Goal: Task Accomplishment & Management: Use online tool/utility

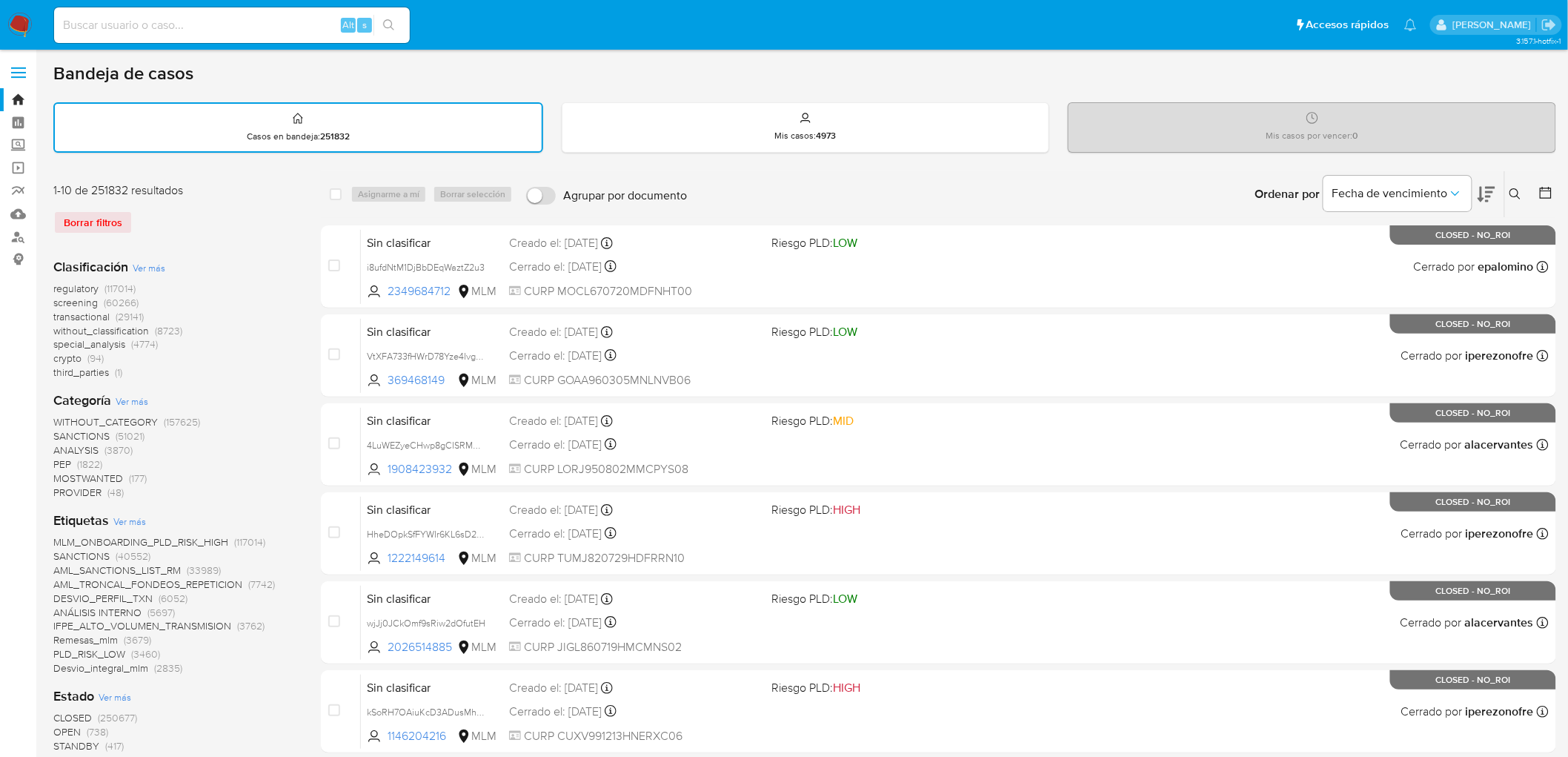
click at [1422, 197] on icon at bounding box center [1515, 194] width 12 height 12
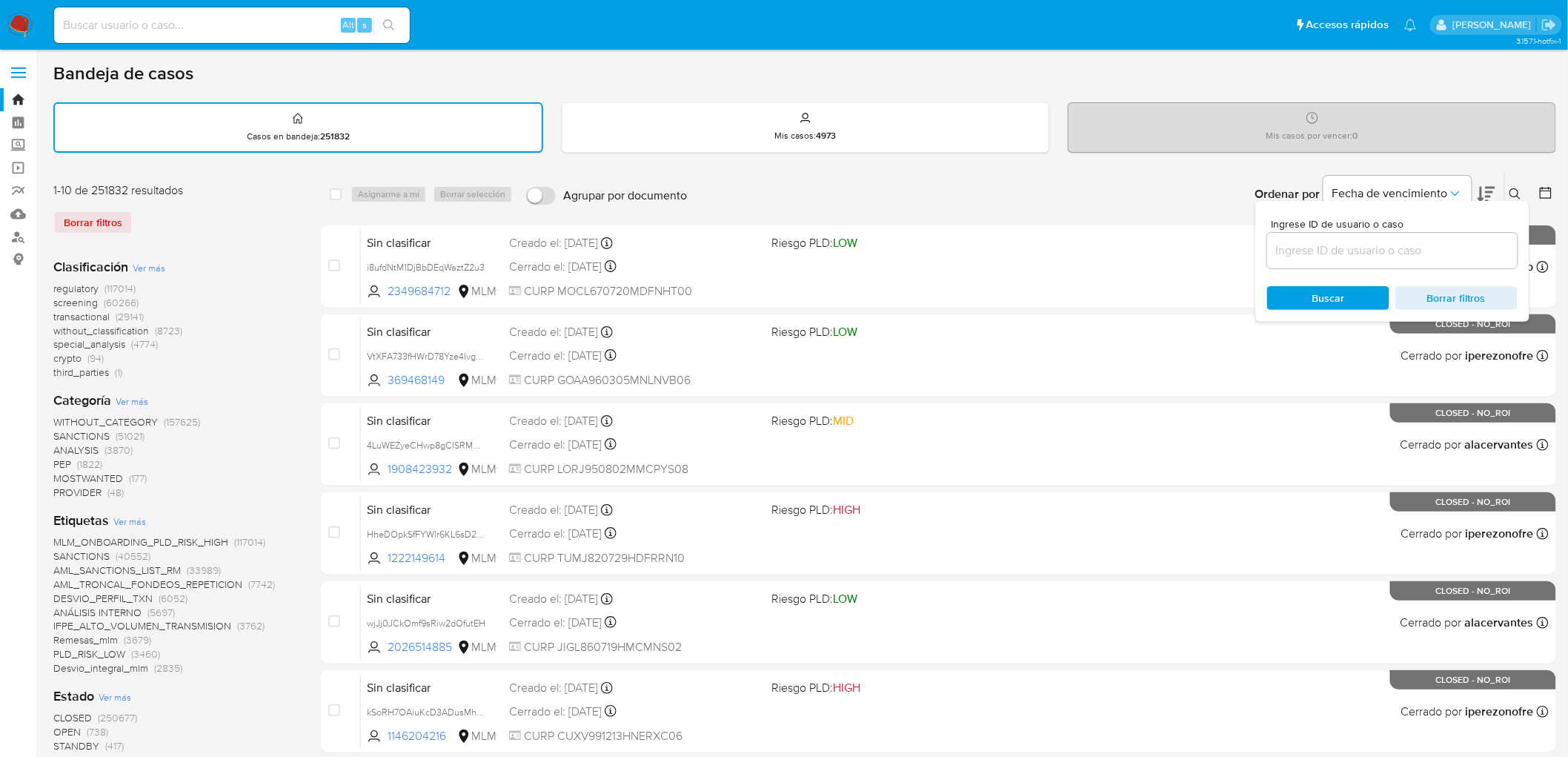
click at [1300, 249] on input at bounding box center [1391, 250] width 250 height 20
type input "1491108074"
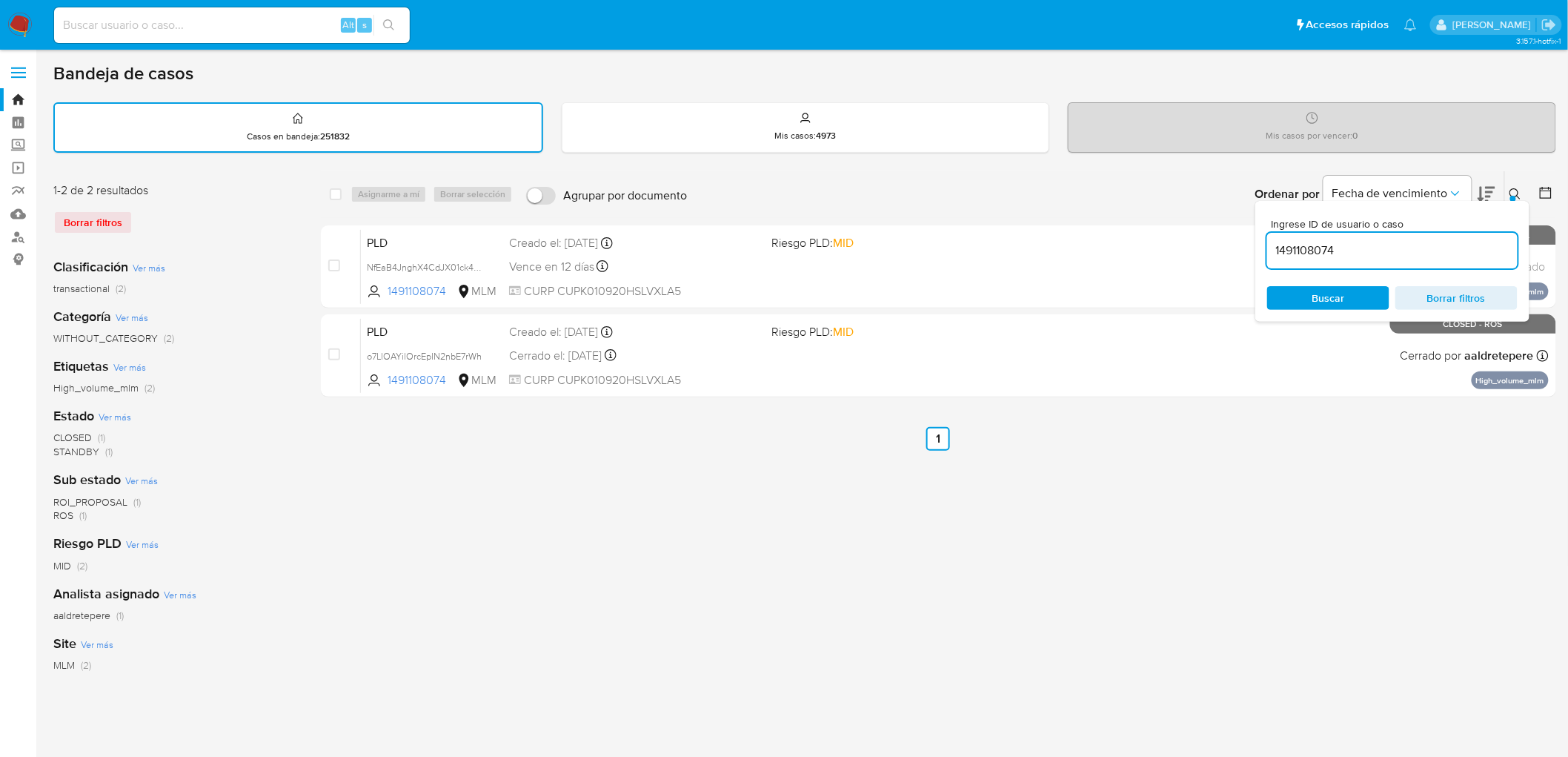
click at [1422, 185] on button at bounding box center [1517, 194] width 25 height 18
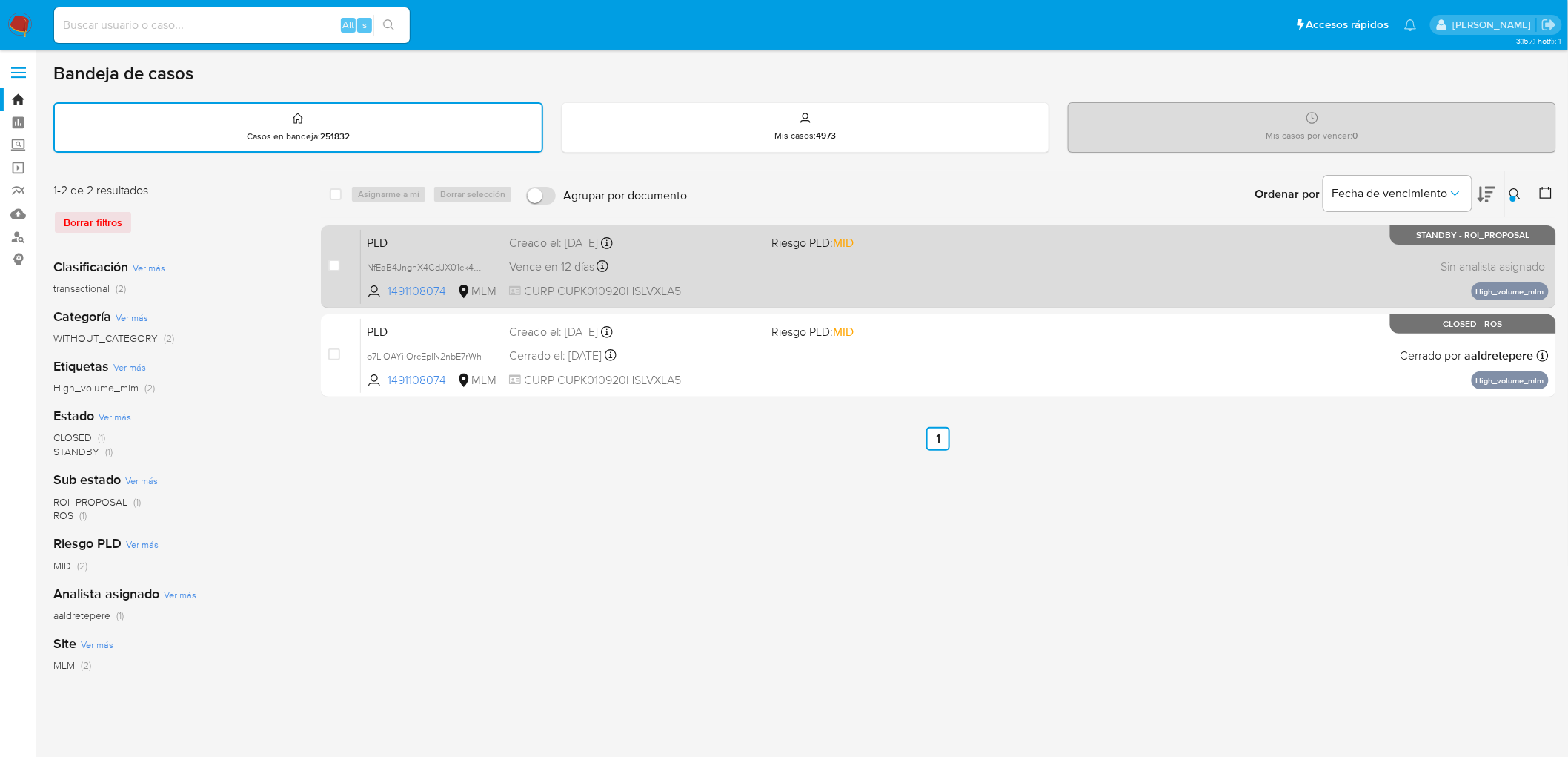
click at [390, 232] on span "PLD" at bounding box center [431, 242] width 131 height 20
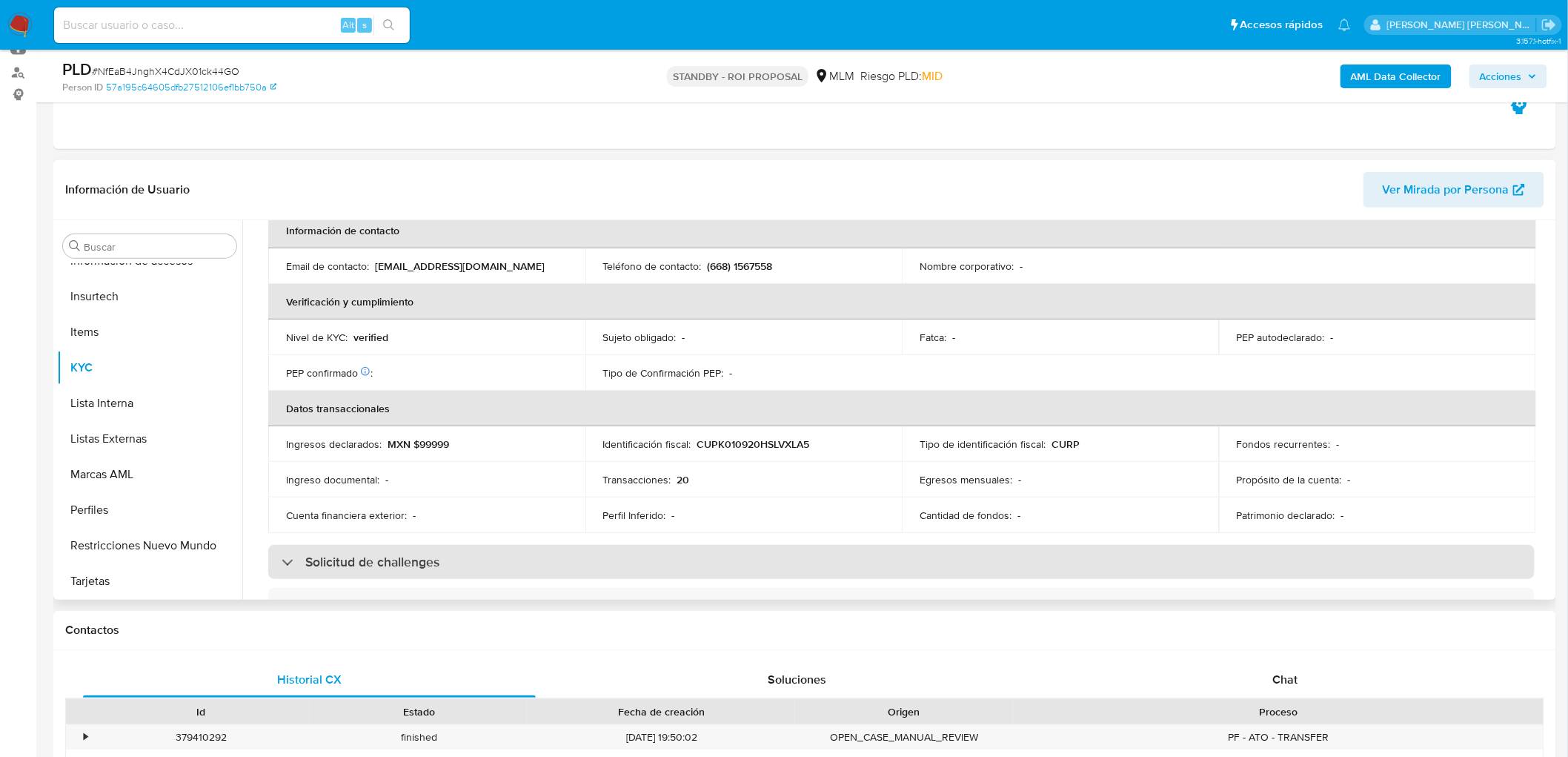
scroll to position [887, 0]
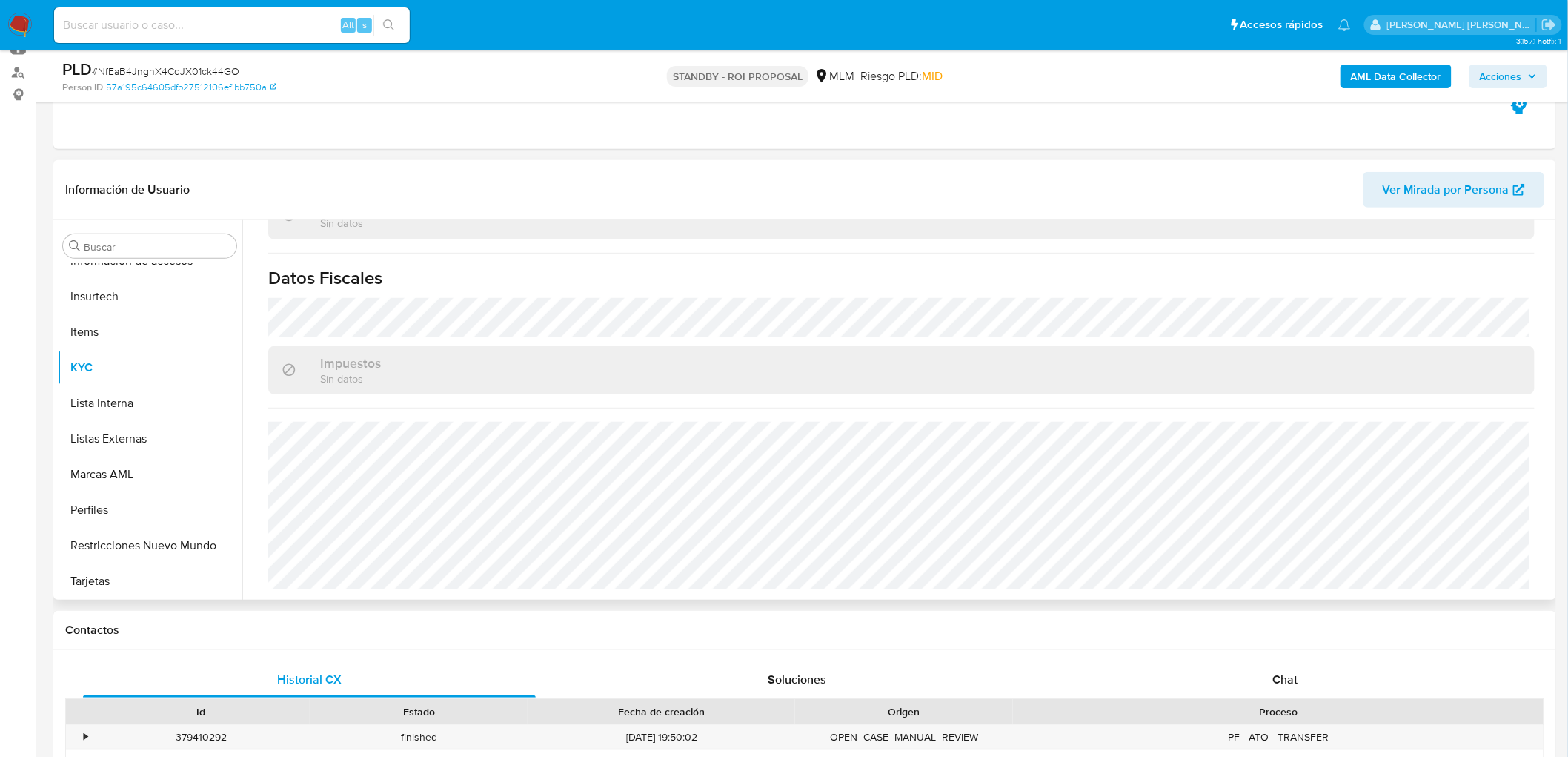
select select "10"
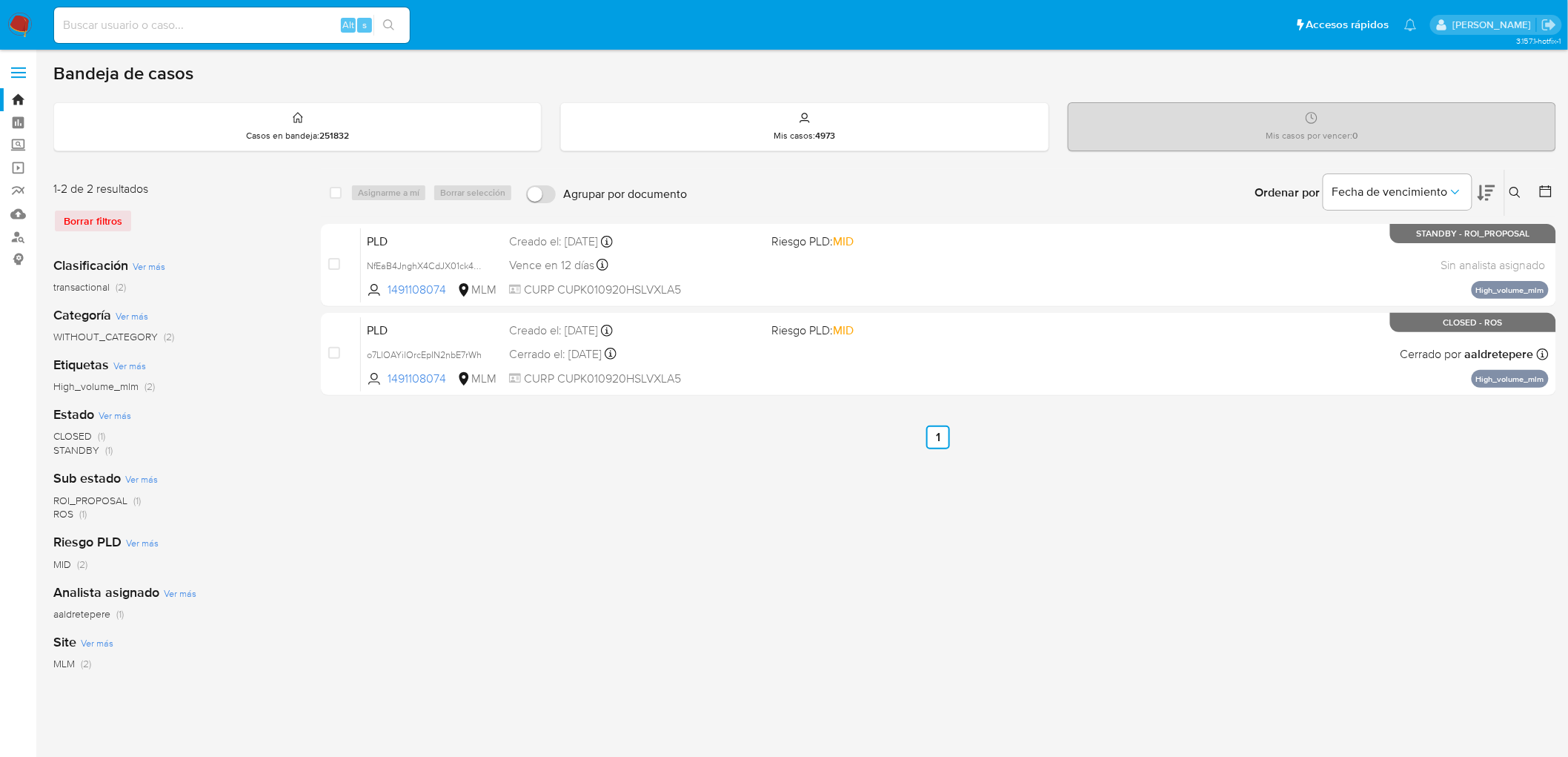
click at [90, 216] on div "Borrar filtros" at bounding box center [172, 221] width 237 height 24
click at [24, 23] on img at bounding box center [20, 25] width 25 height 25
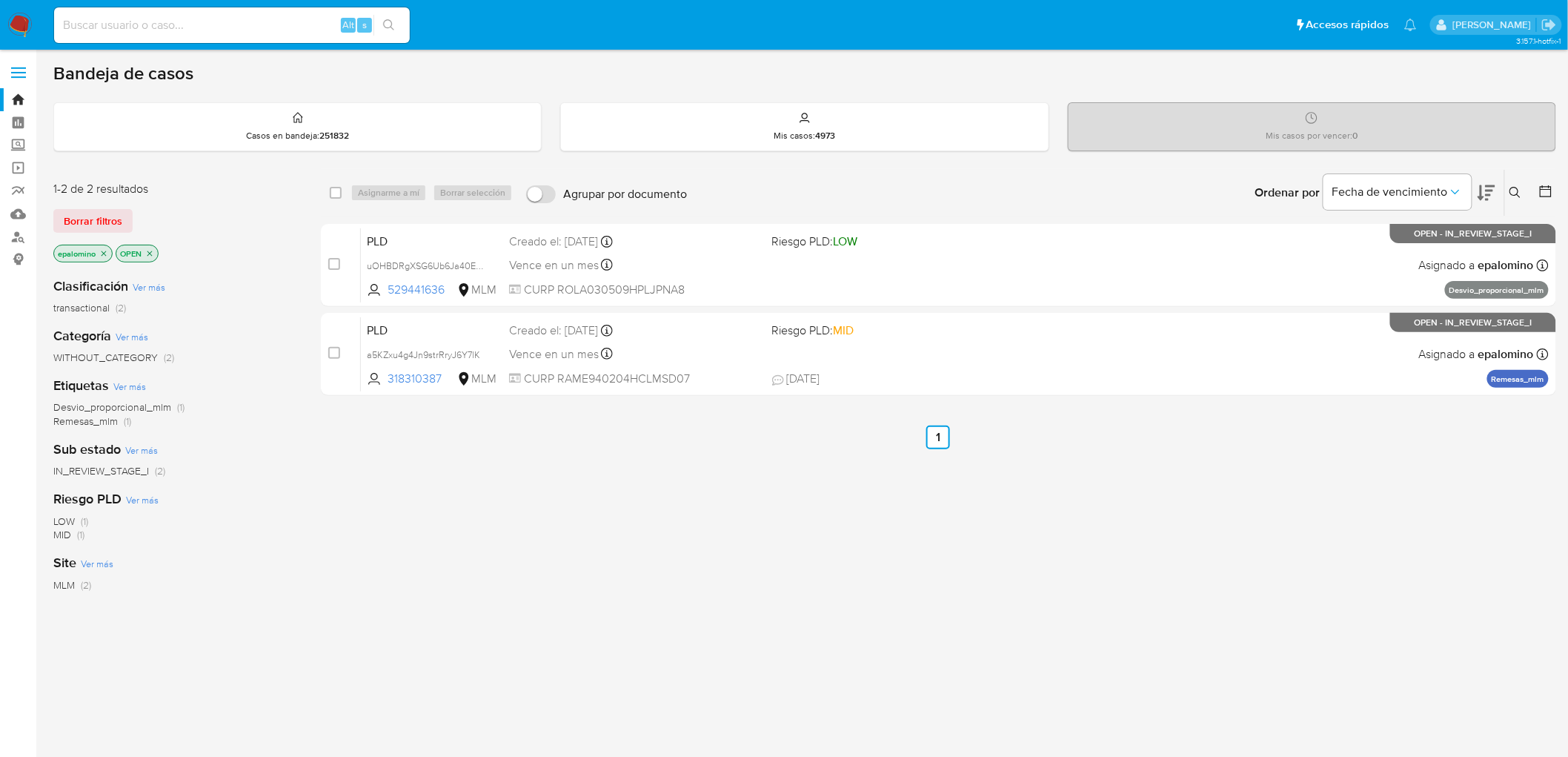
click at [108, 224] on span "Borrar filtros" at bounding box center [93, 220] width 59 height 21
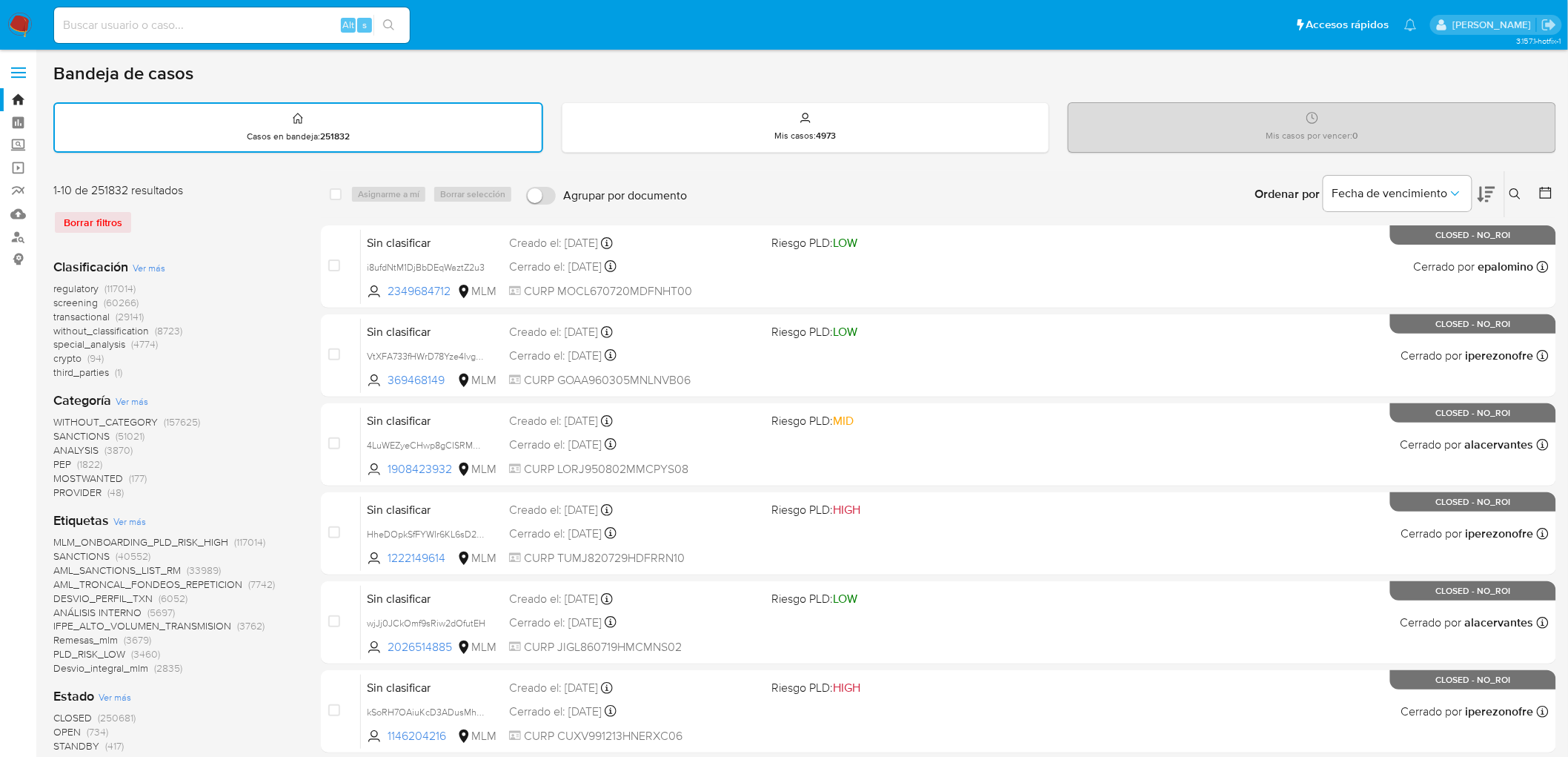
click at [15, 25] on img at bounding box center [20, 25] width 25 height 25
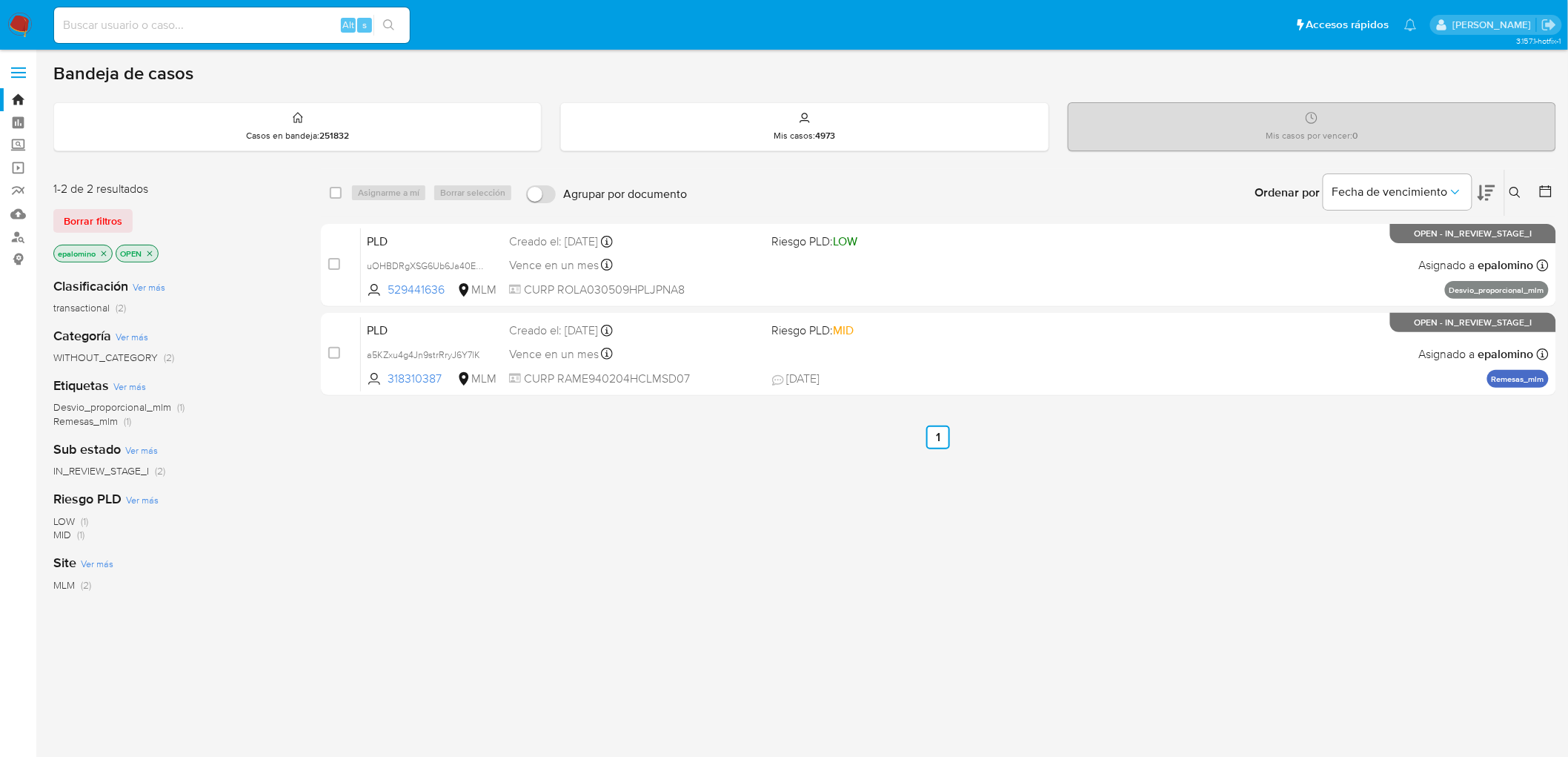
click at [16, 31] on img at bounding box center [20, 25] width 25 height 25
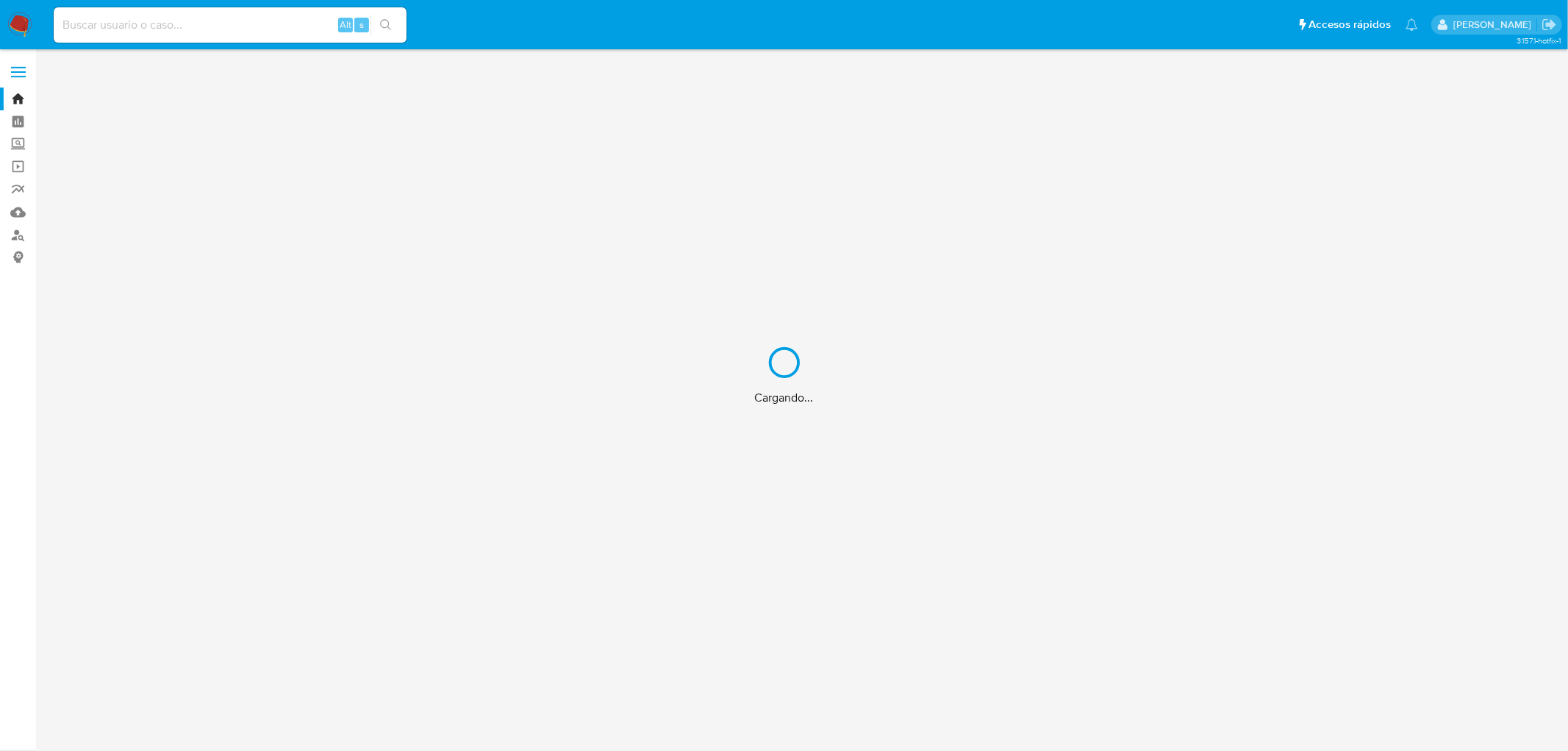
click at [220, 248] on div "Cargando..." at bounding box center [784, 376] width 1568 height 751
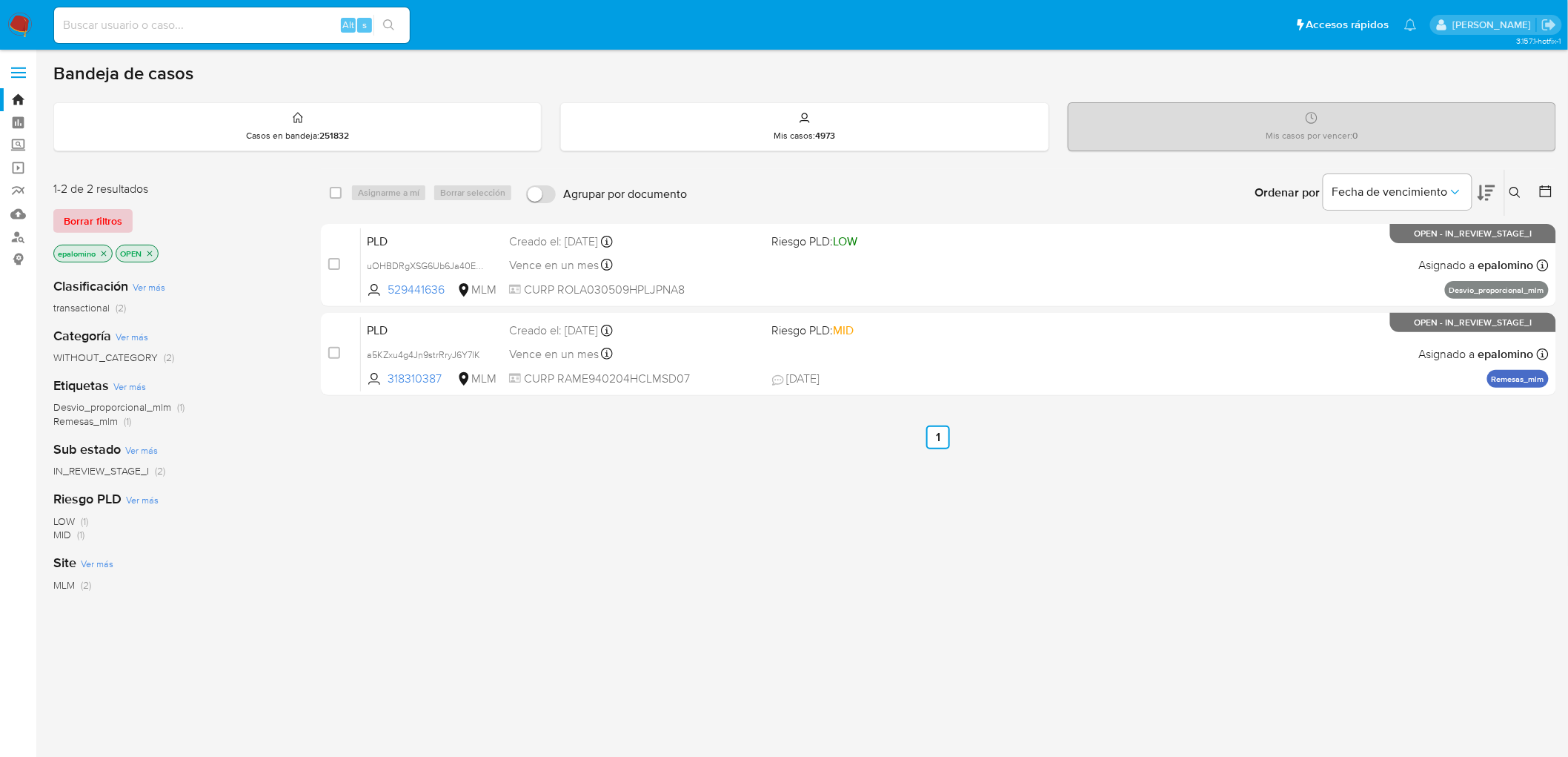
click at [106, 220] on span "Borrar filtros" at bounding box center [93, 220] width 59 height 21
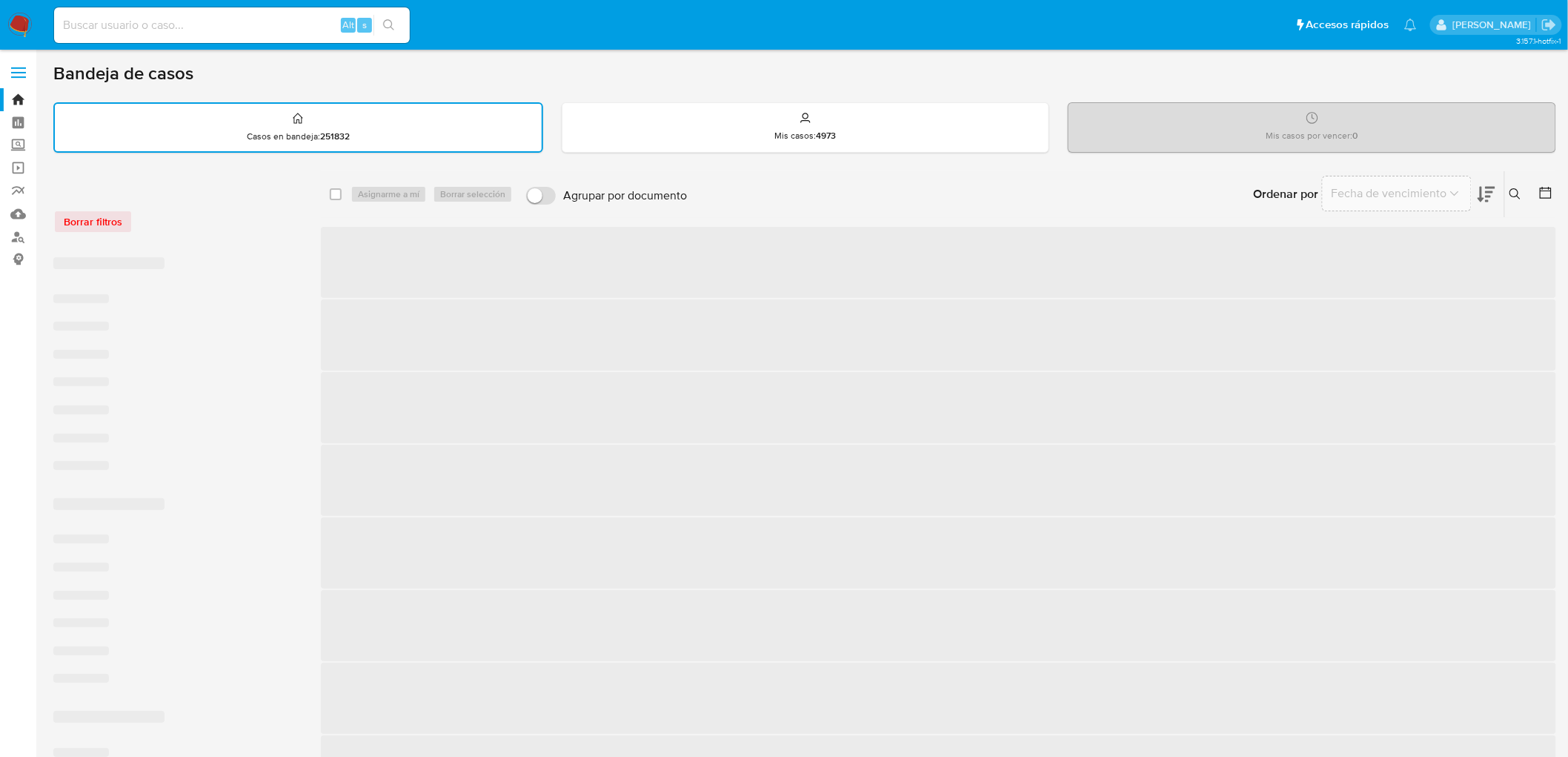
click at [262, 225] on div "Borrar filtros" at bounding box center [172, 222] width 237 height 24
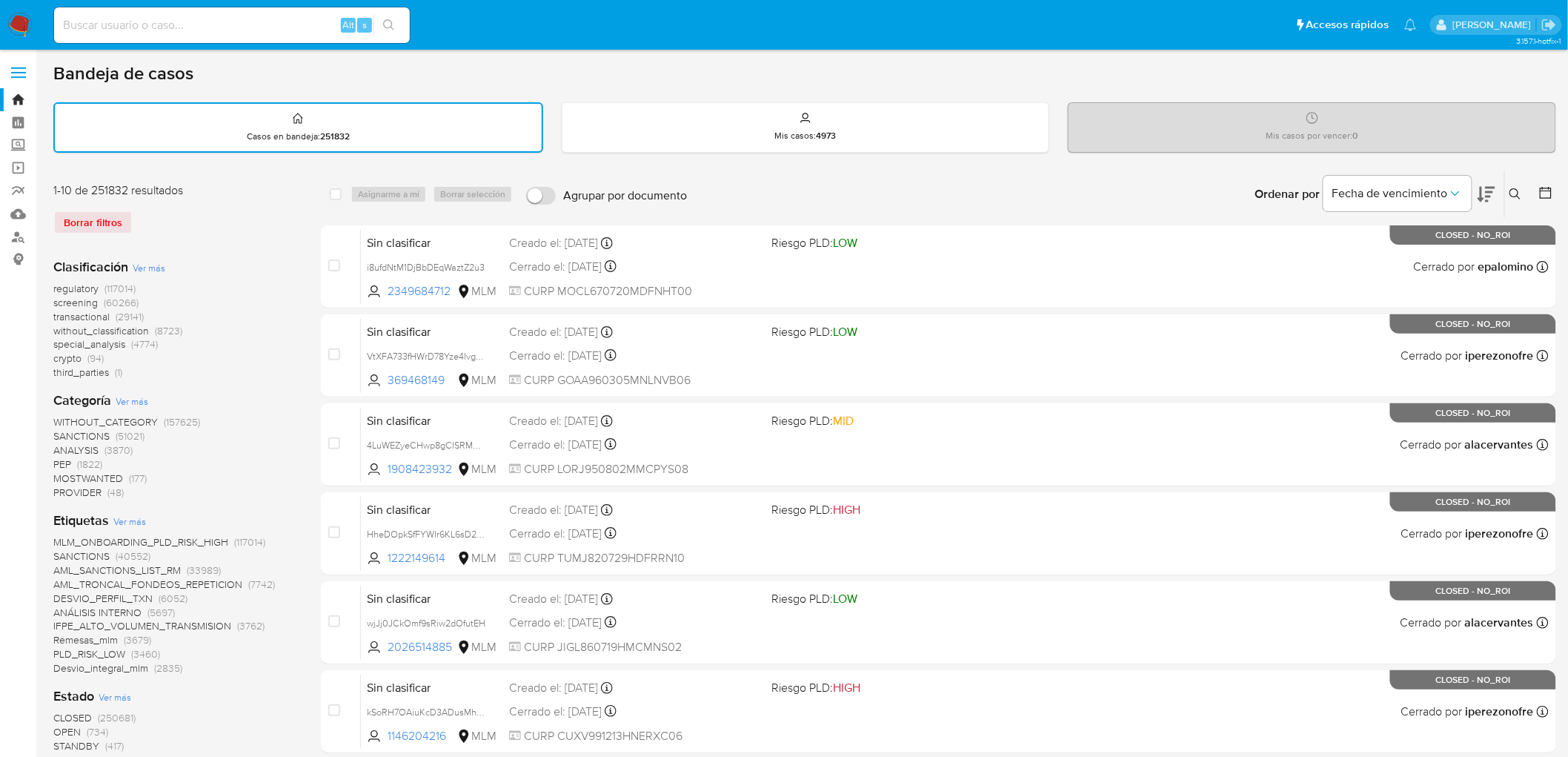
click at [18, 27] on img at bounding box center [20, 25] width 25 height 25
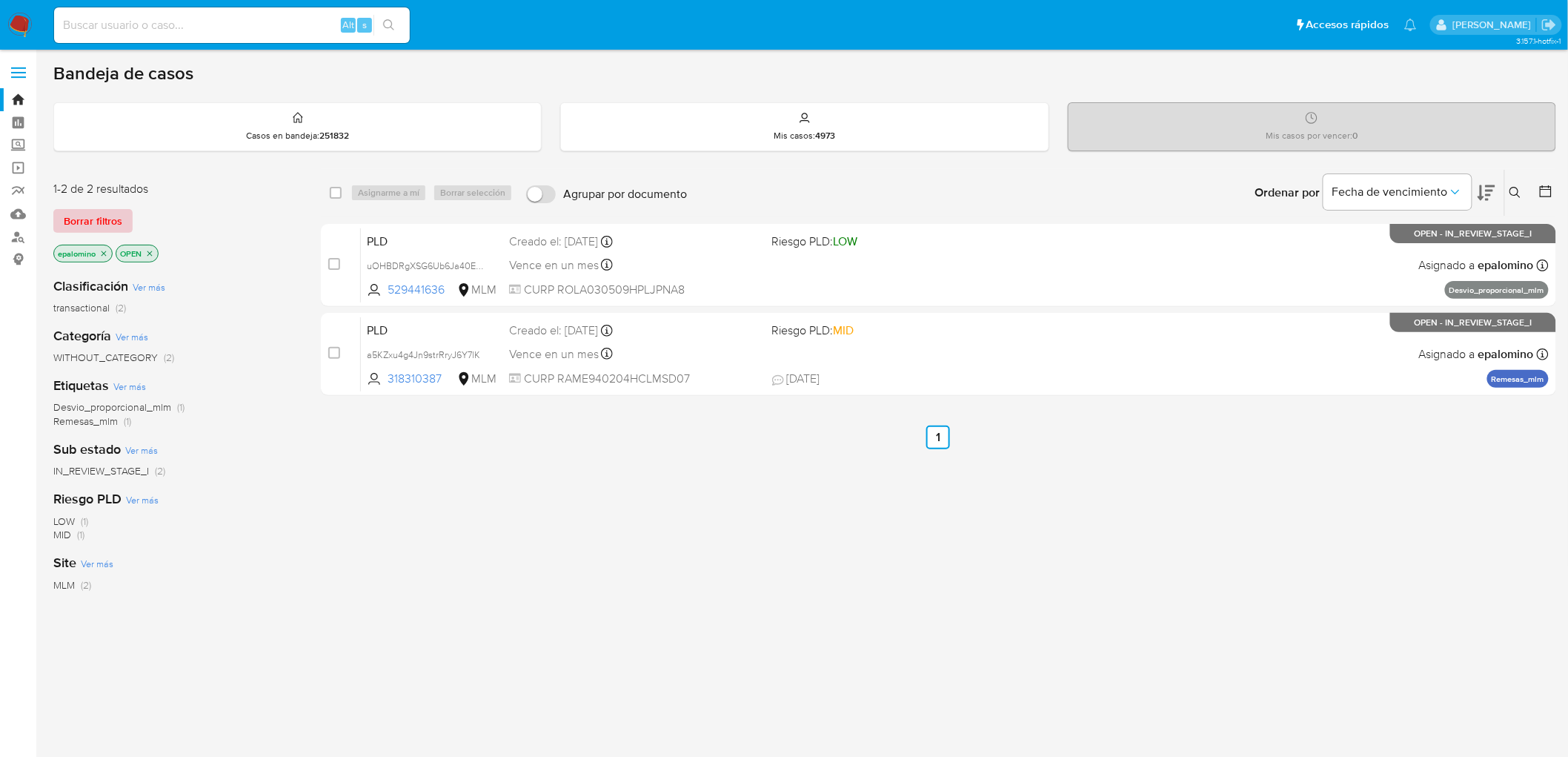
click at [120, 225] on span "Borrar filtros" at bounding box center [93, 220] width 59 height 21
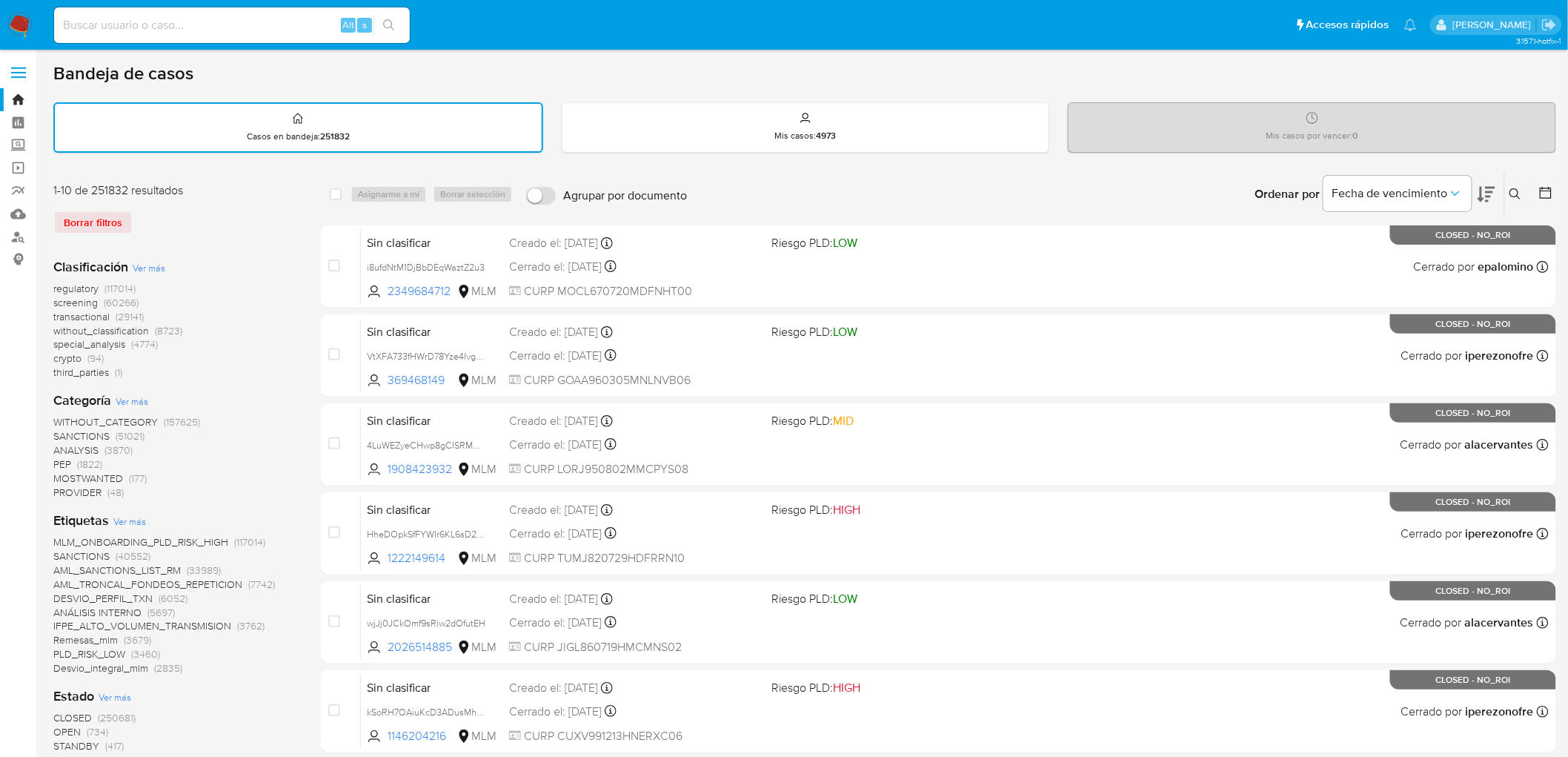
click at [236, 234] on div "1-10 de 251832 resultados Borrar filtros" at bounding box center [172, 214] width 237 height 64
click at [26, 20] on img at bounding box center [20, 25] width 25 height 25
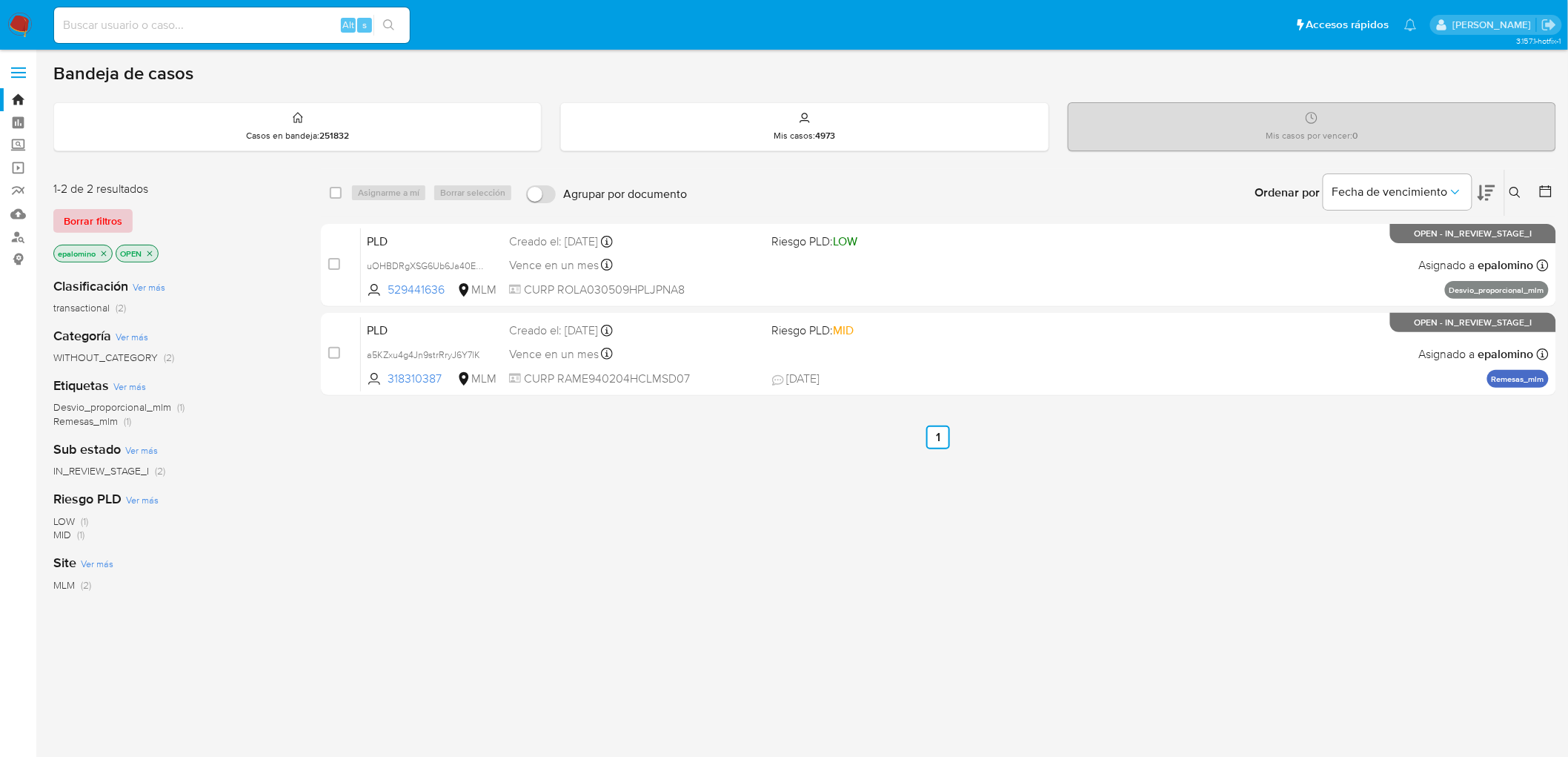
click at [100, 215] on span "Borrar filtros" at bounding box center [93, 220] width 59 height 21
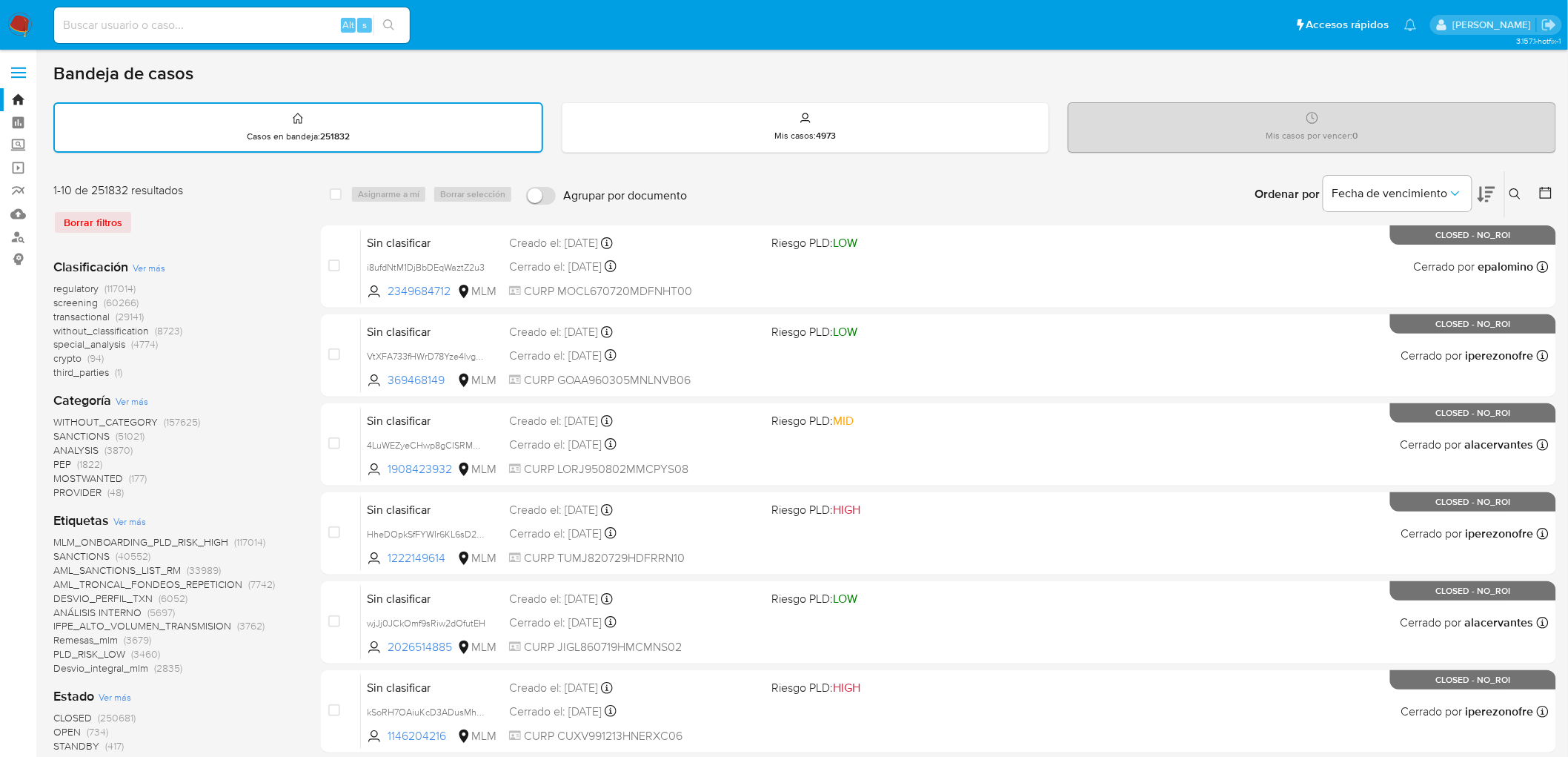
click at [1518, 191] on icon at bounding box center [1514, 193] width 11 height 11
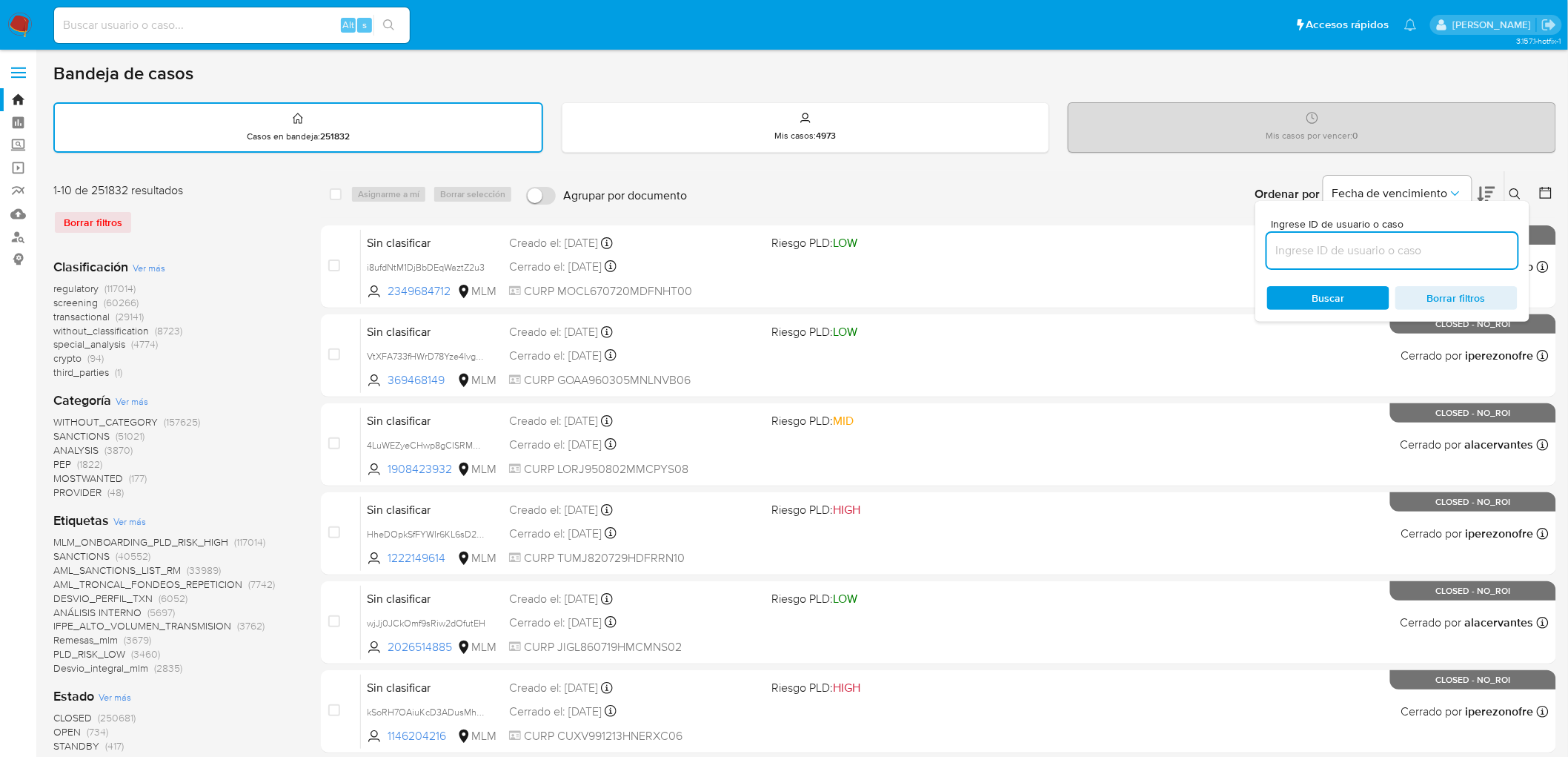
drag, startPoint x: 1310, startPoint y: 247, endPoint x: 1317, endPoint y: 224, distance: 24.0
click at [1310, 247] on input at bounding box center [1391, 250] width 250 height 20
type input "1929453944"
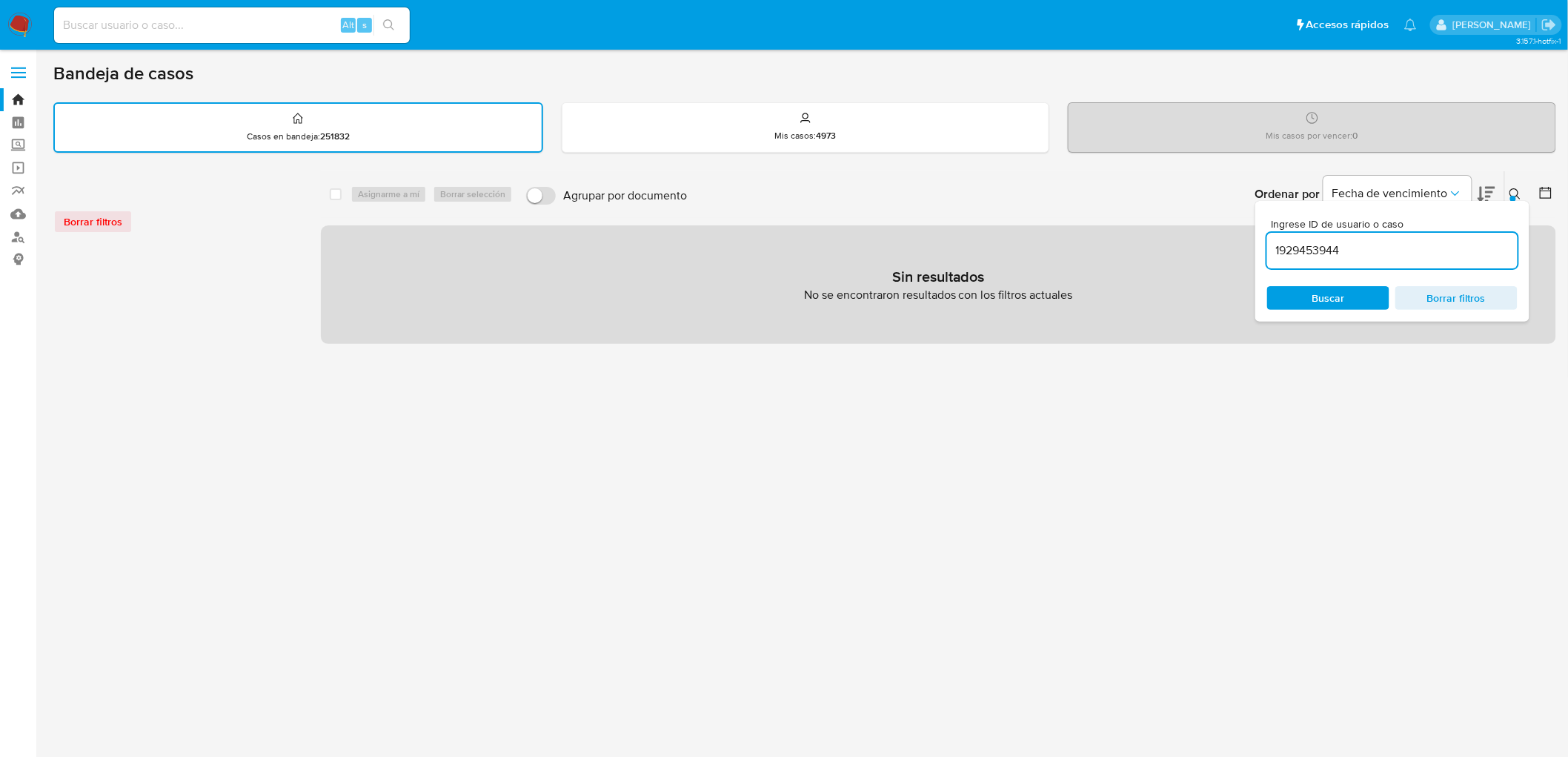
click at [1524, 201] on div "Ingrese ID de usuario o caso 1929453944 Buscar Borrar filtros" at bounding box center [1392, 261] width 274 height 120
click at [145, 13] on div "Alt s" at bounding box center [231, 26] width 355 height 36
click at [149, 21] on input at bounding box center [231, 25] width 355 height 20
paste input "1929453944"
type input "1929453944"
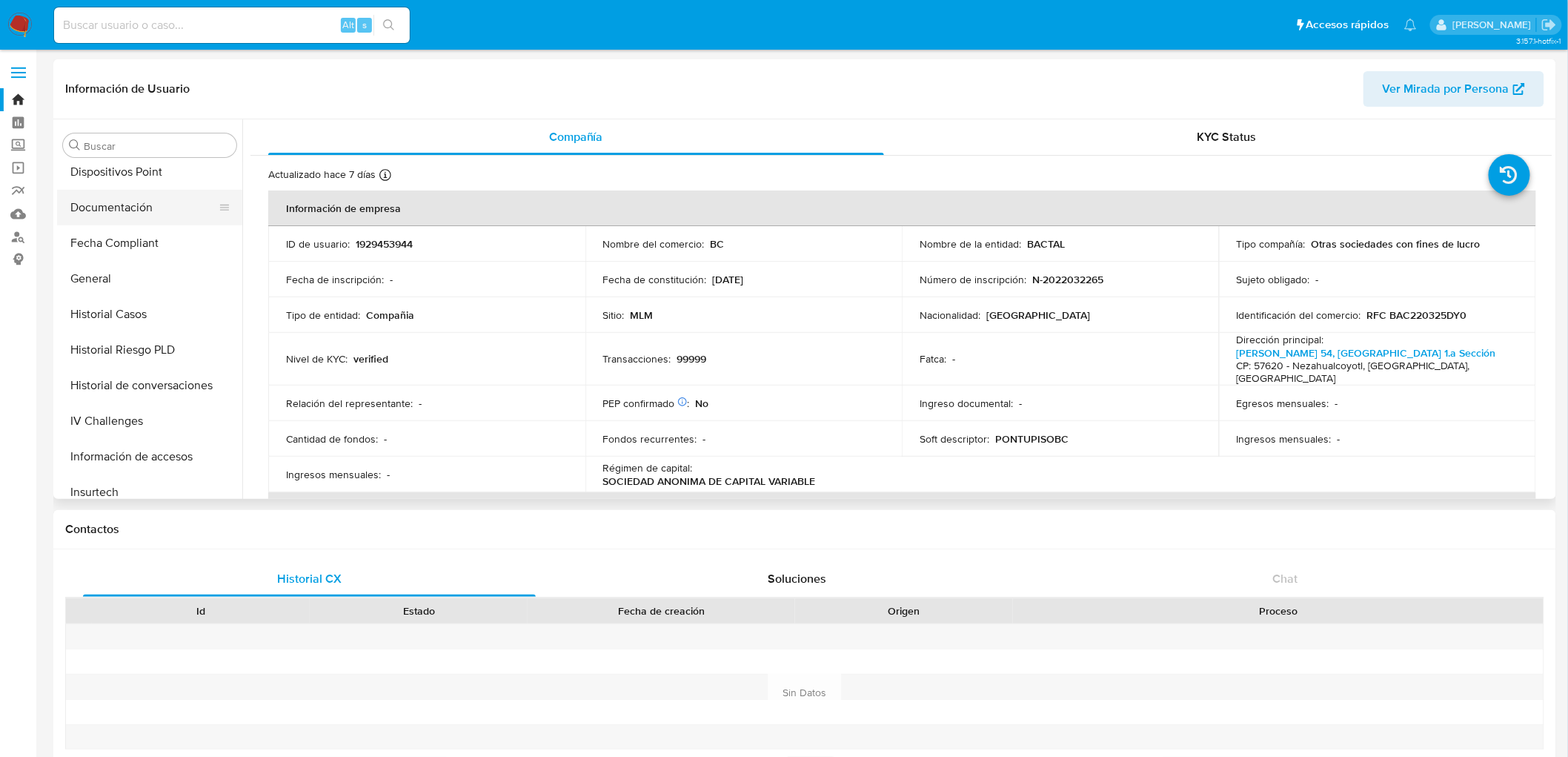
select select "10"
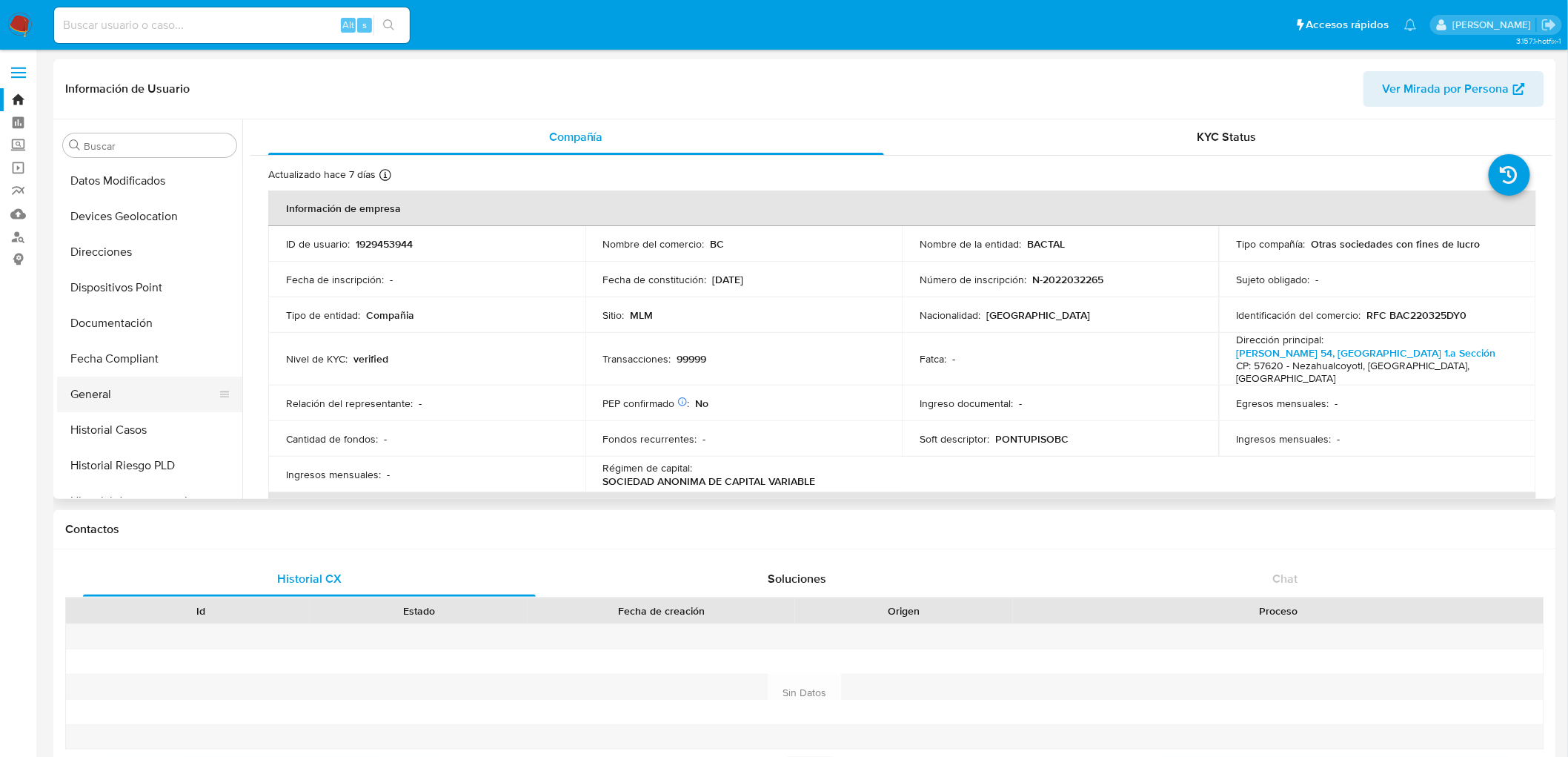
click at [104, 395] on button "General" at bounding box center [143, 395] width 173 height 36
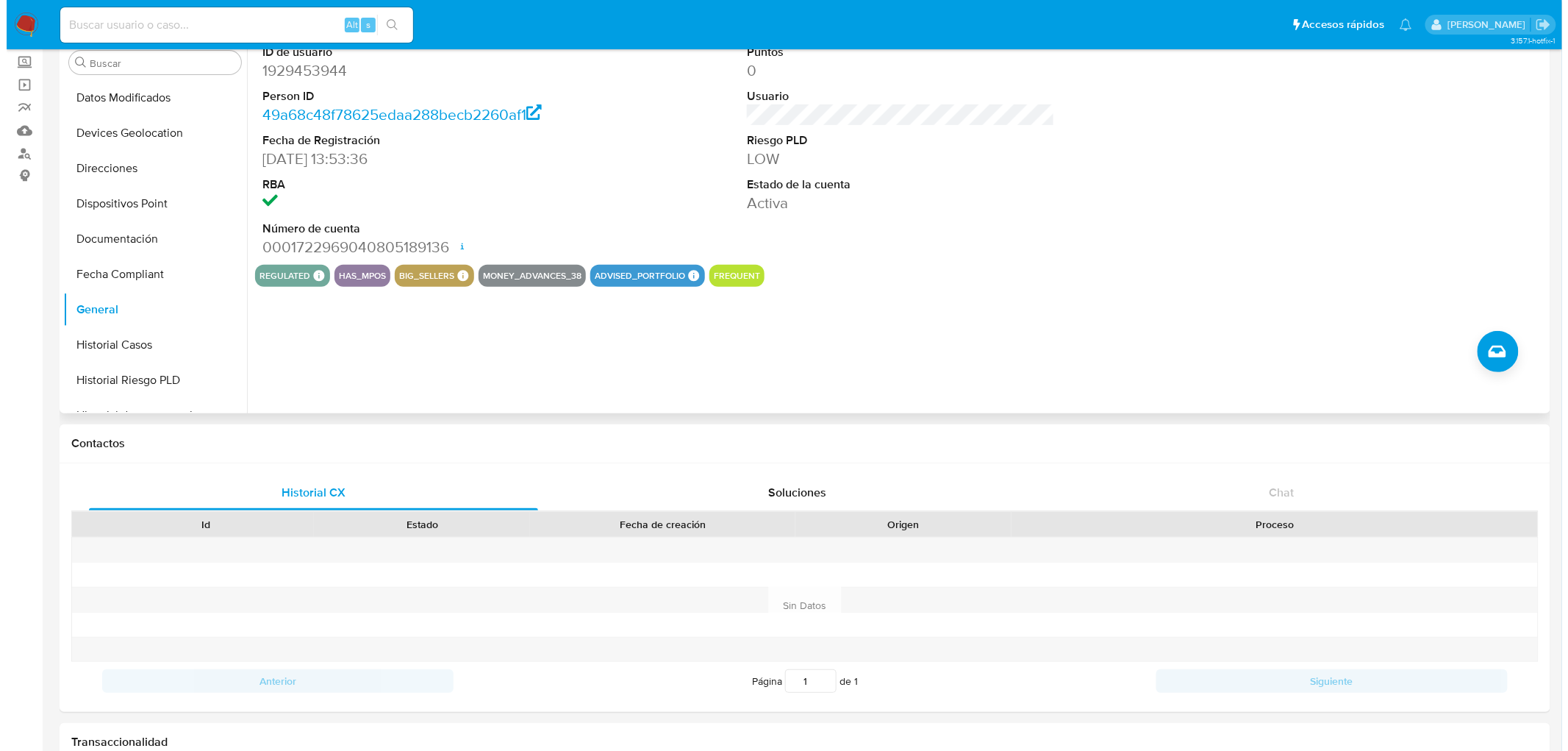
scroll to position [0, 0]
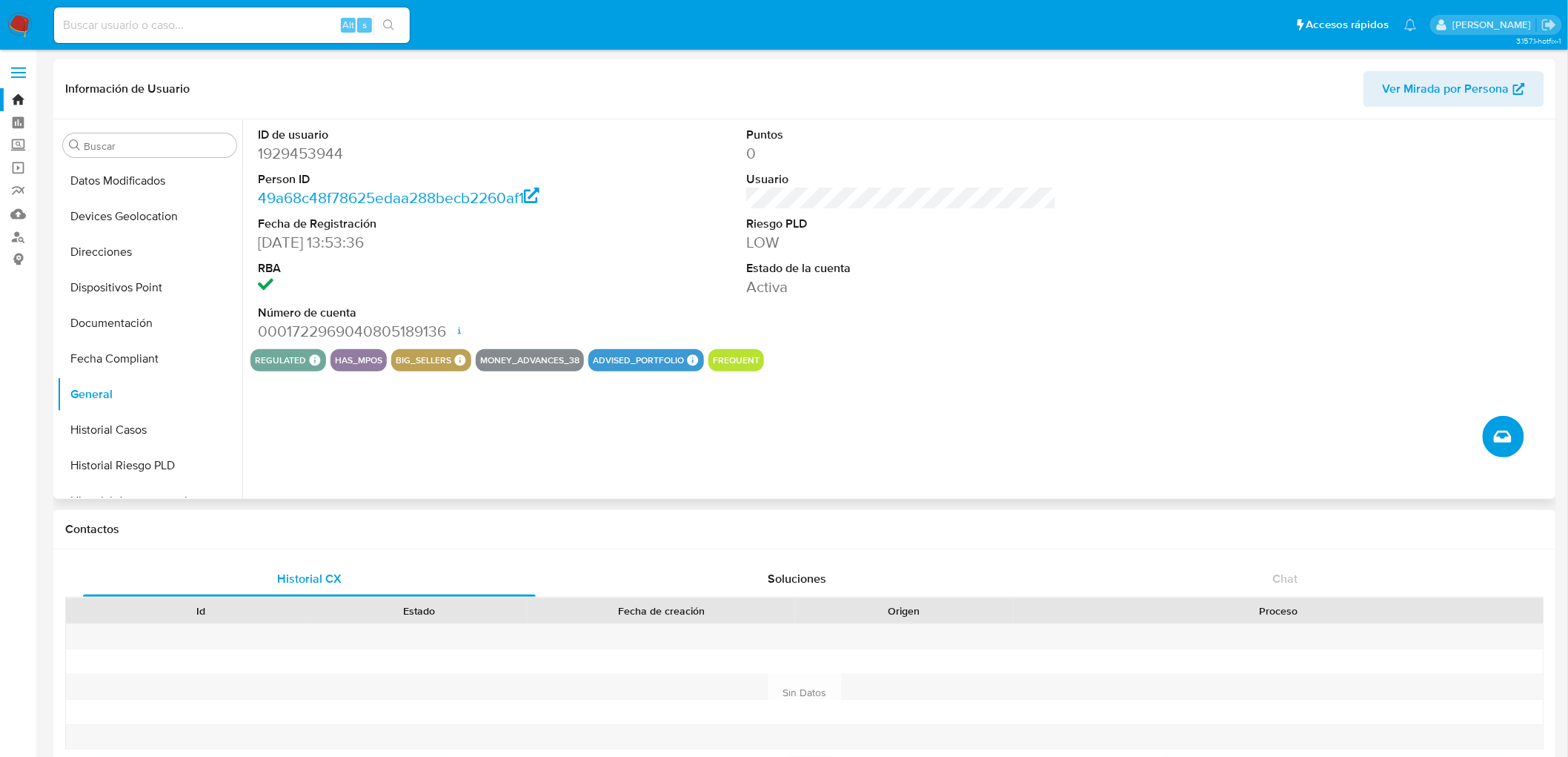
click at [1507, 449] on button "Crear caso manual" at bounding box center [1503, 437] width 42 height 42
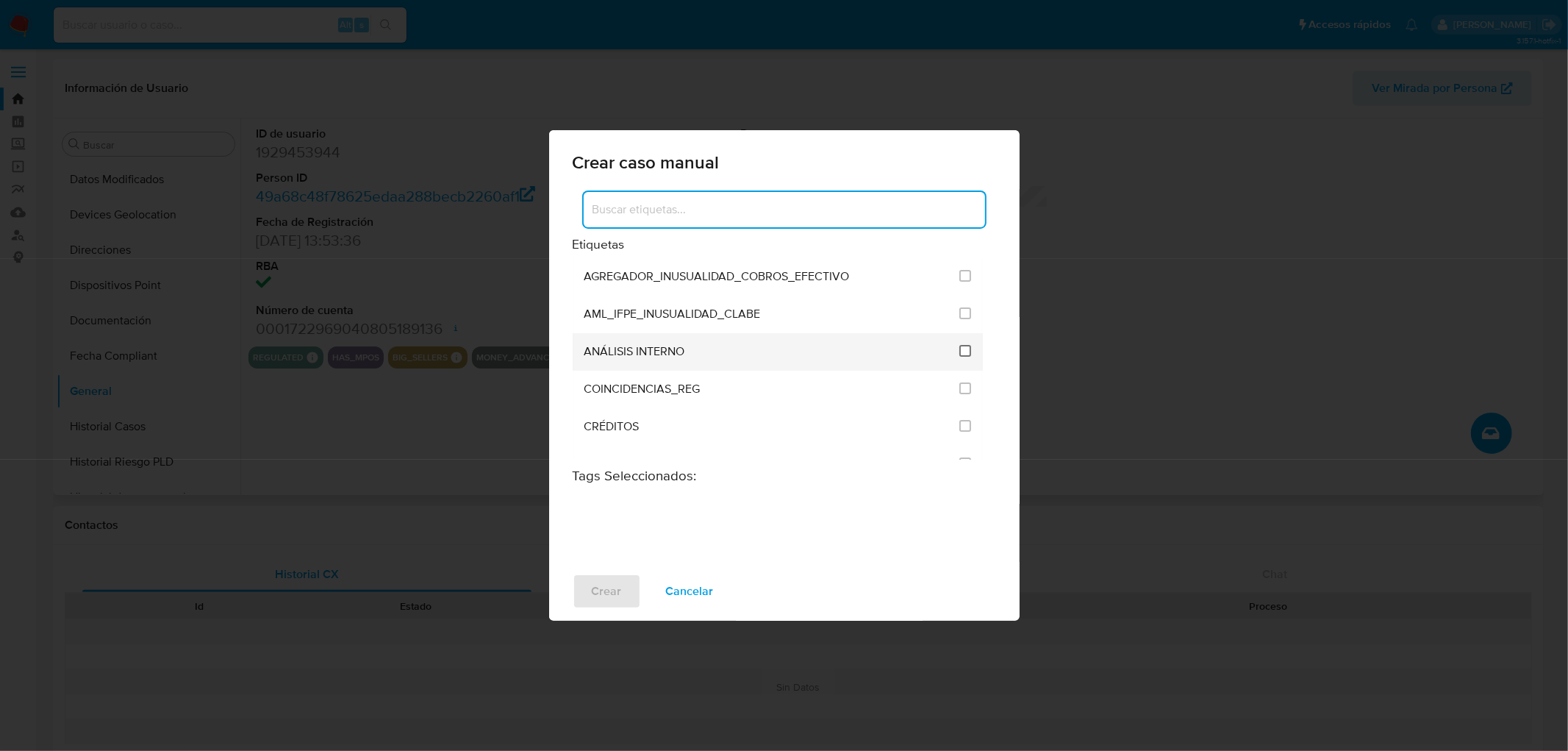
click at [965, 350] on input "1888" at bounding box center [965, 351] width 12 height 12
checkbox input "true"
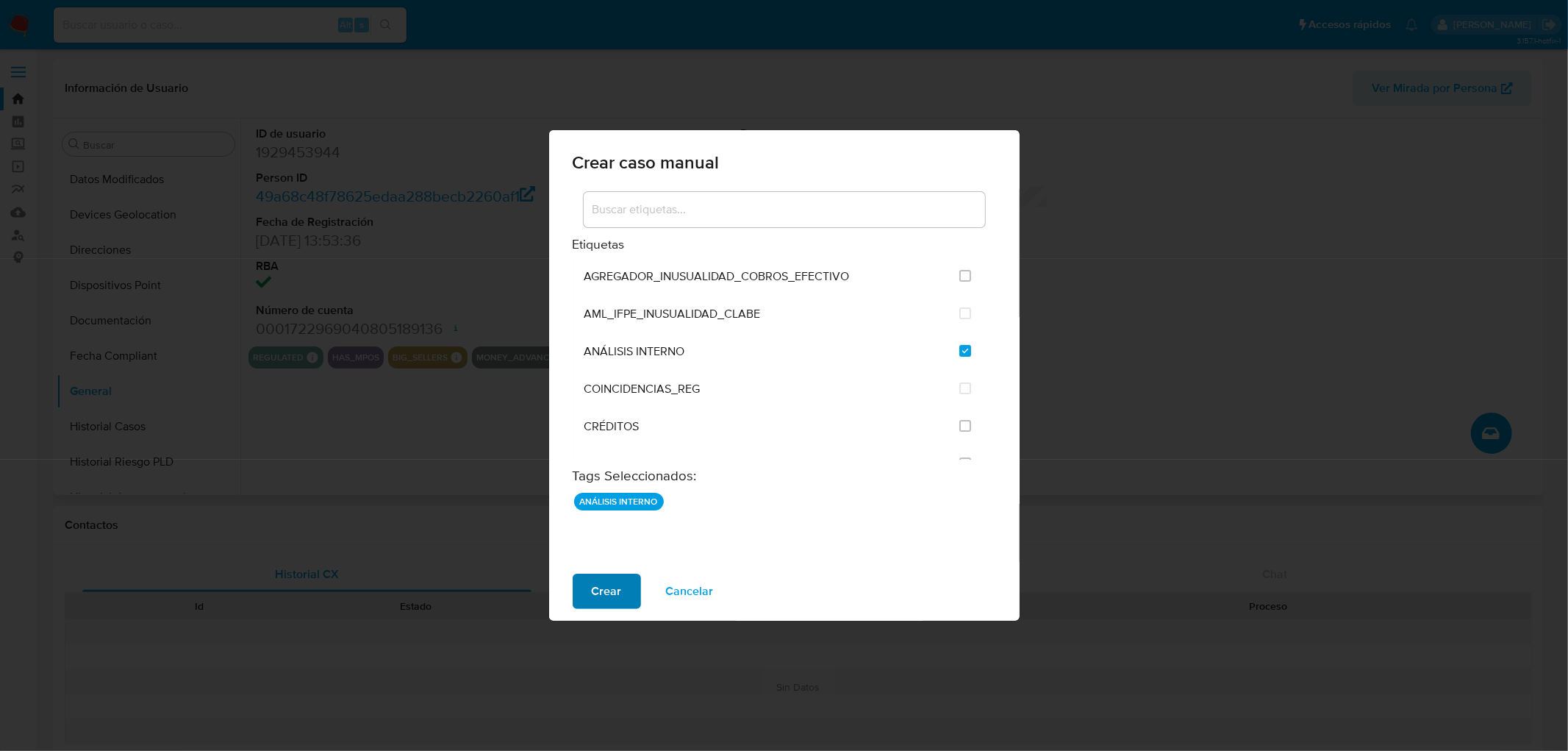
click at [607, 584] on span "Crear" at bounding box center [607, 591] width 31 height 32
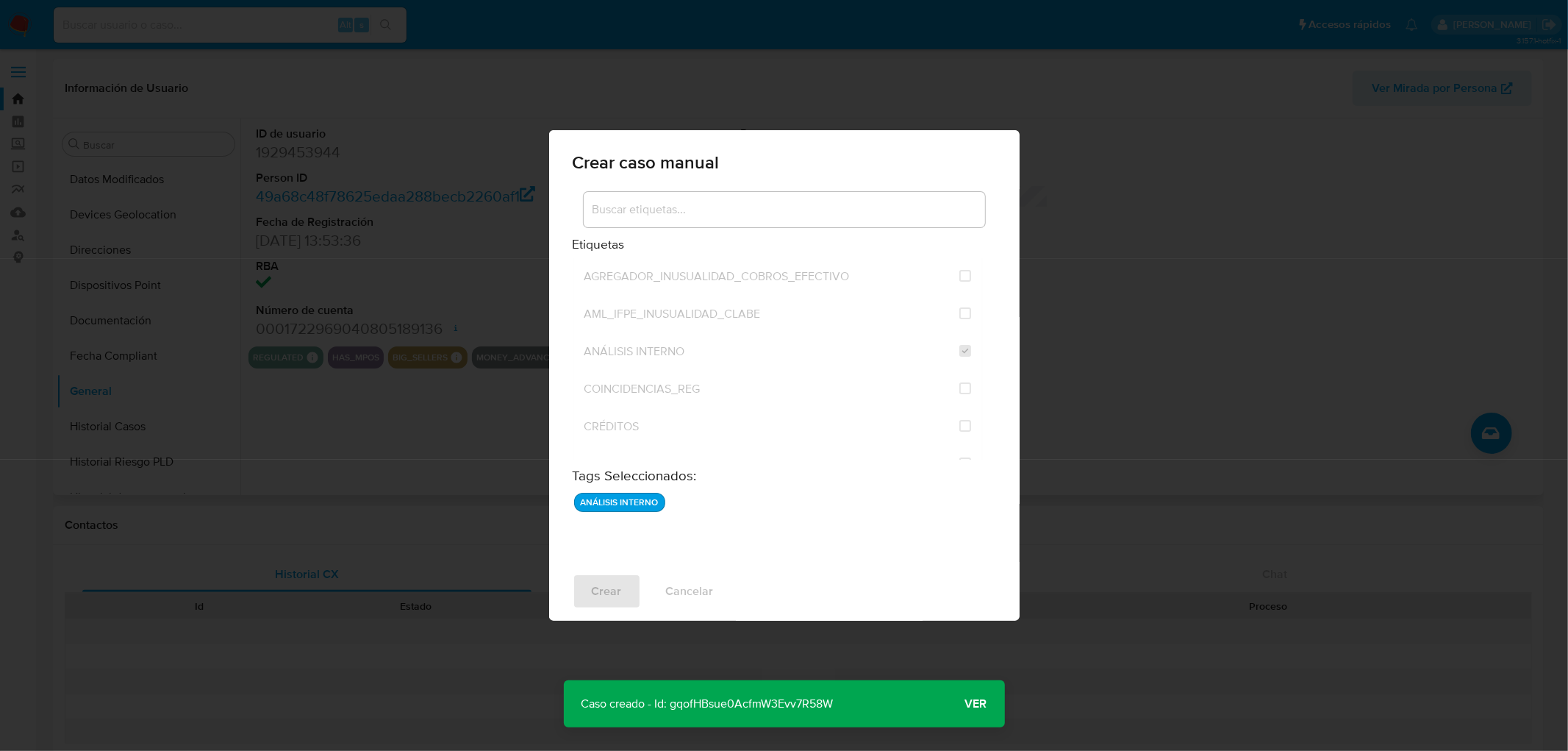
click at [987, 704] on span "Ver" at bounding box center [976, 704] width 22 height 0
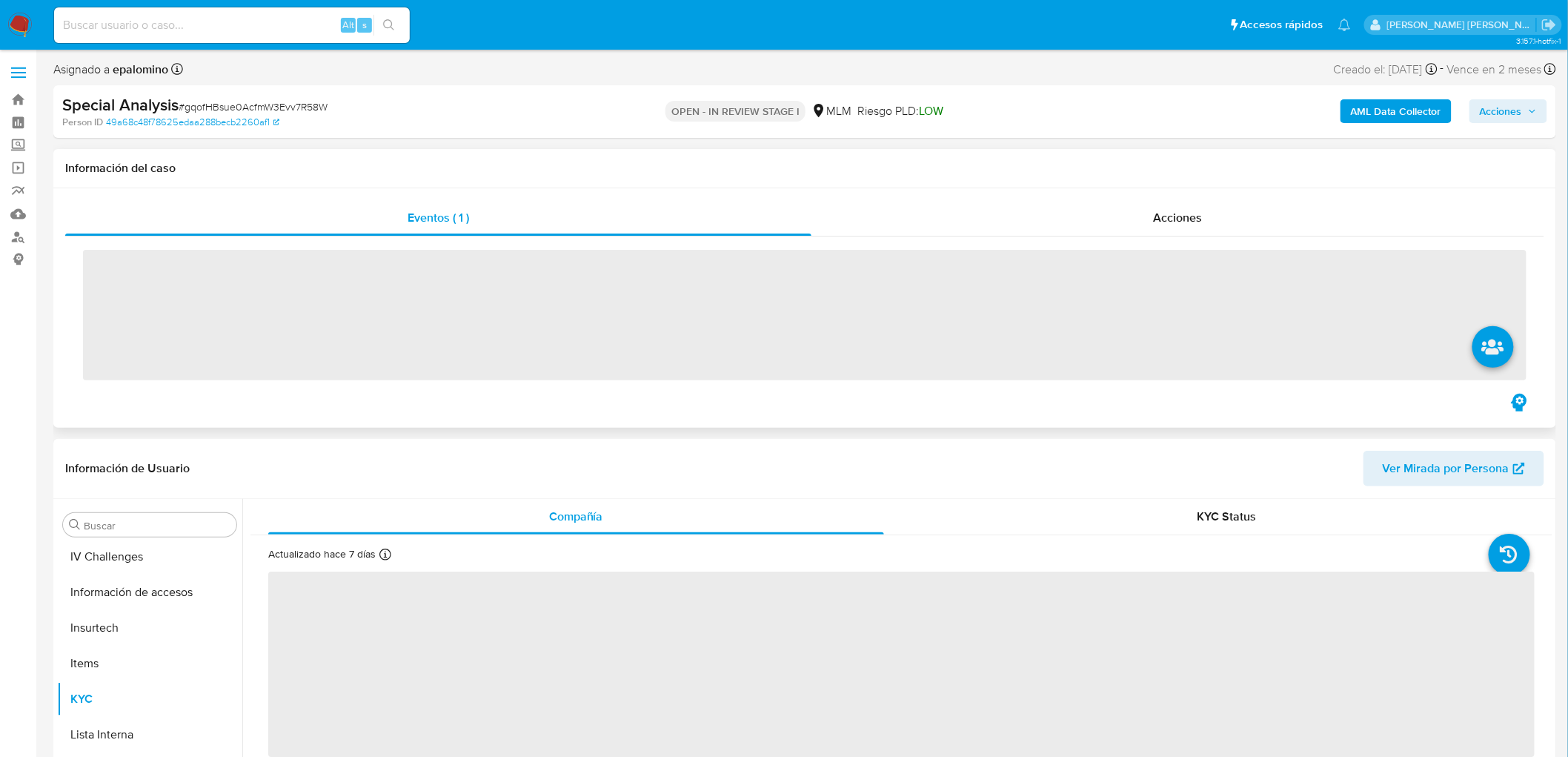
scroll to position [625, 0]
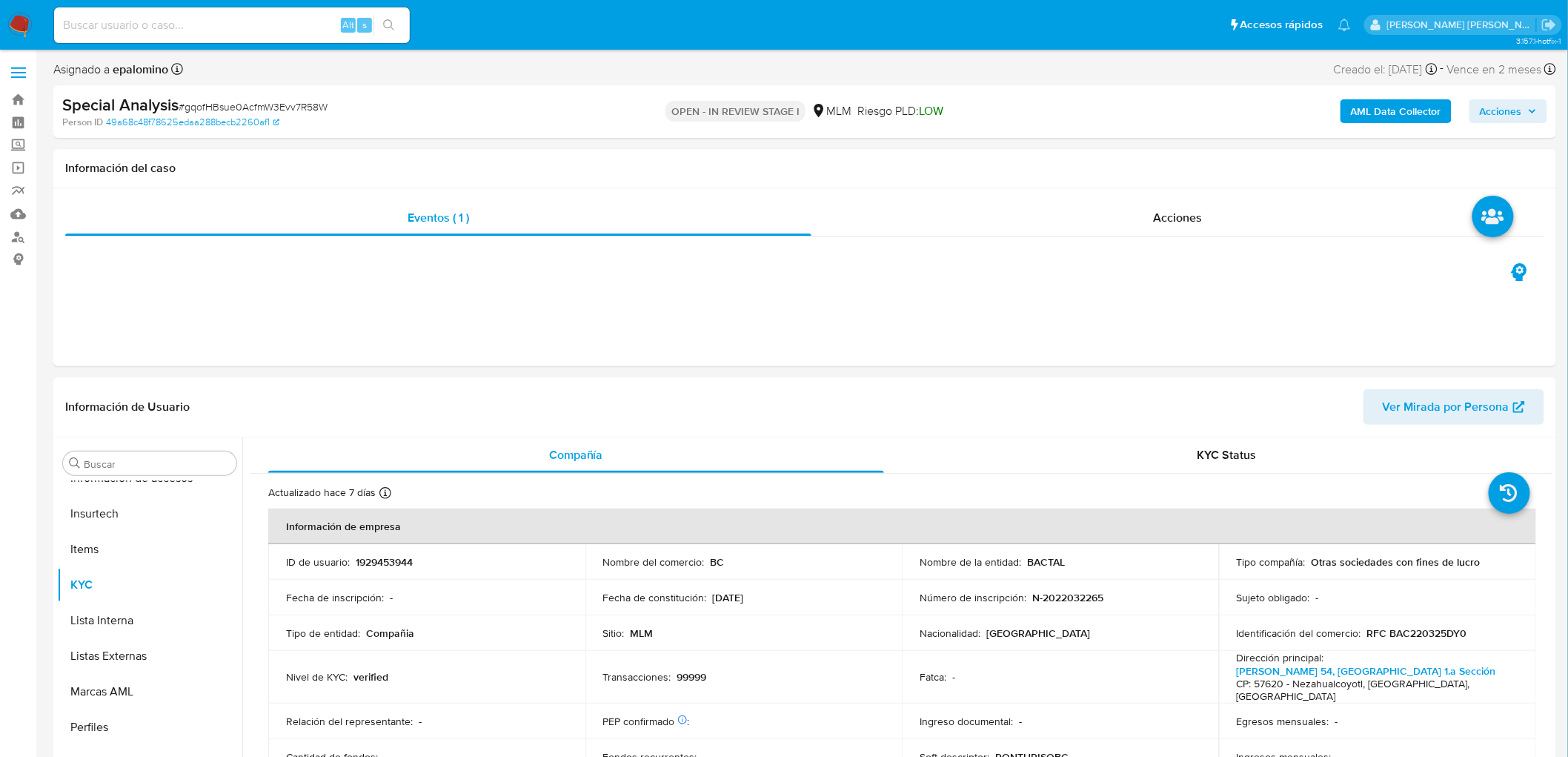
select select "10"
click at [15, 18] on img at bounding box center [20, 25] width 25 height 25
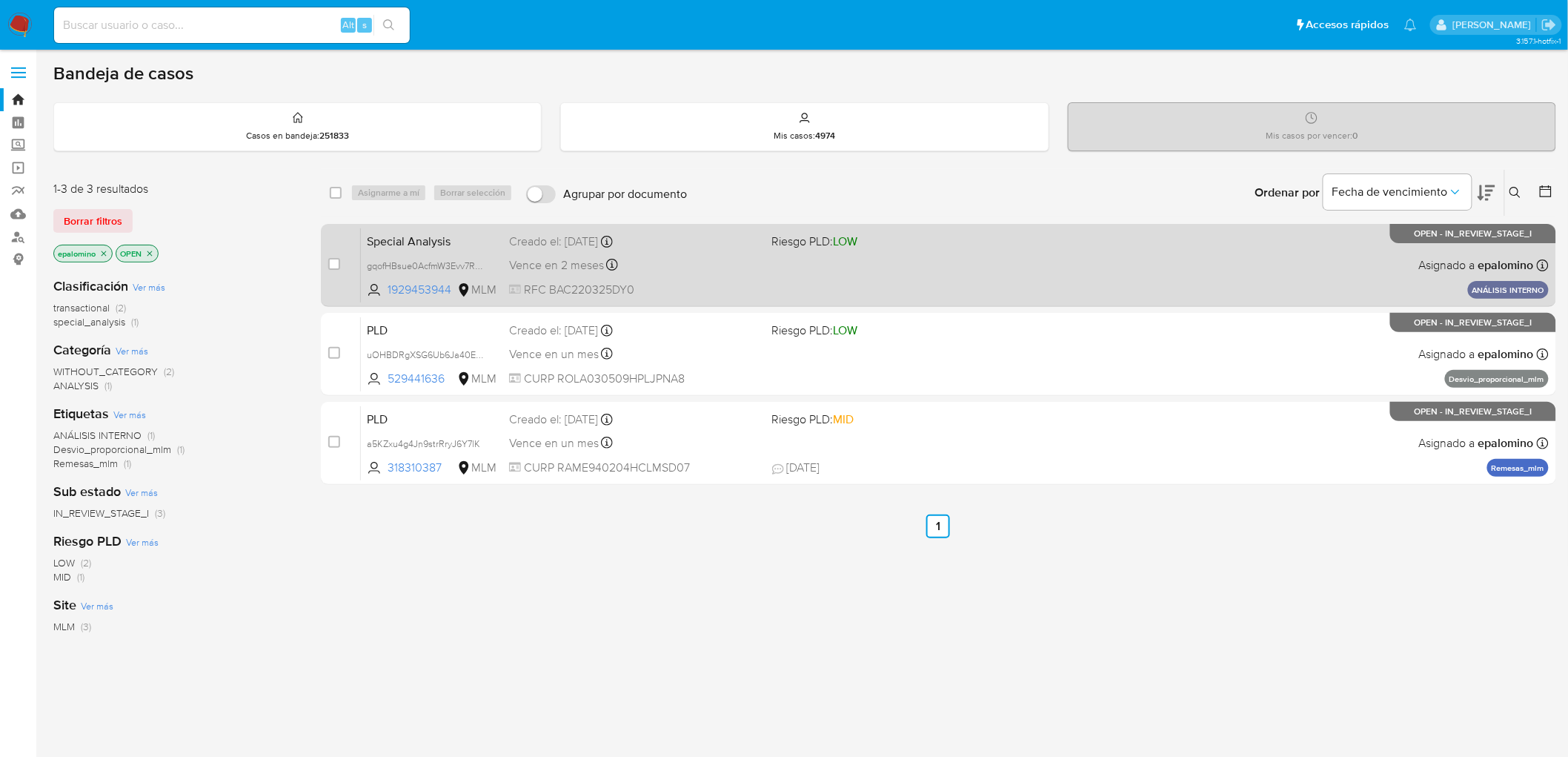
click at [425, 241] on span "Special Analysis" at bounding box center [431, 240] width 131 height 20
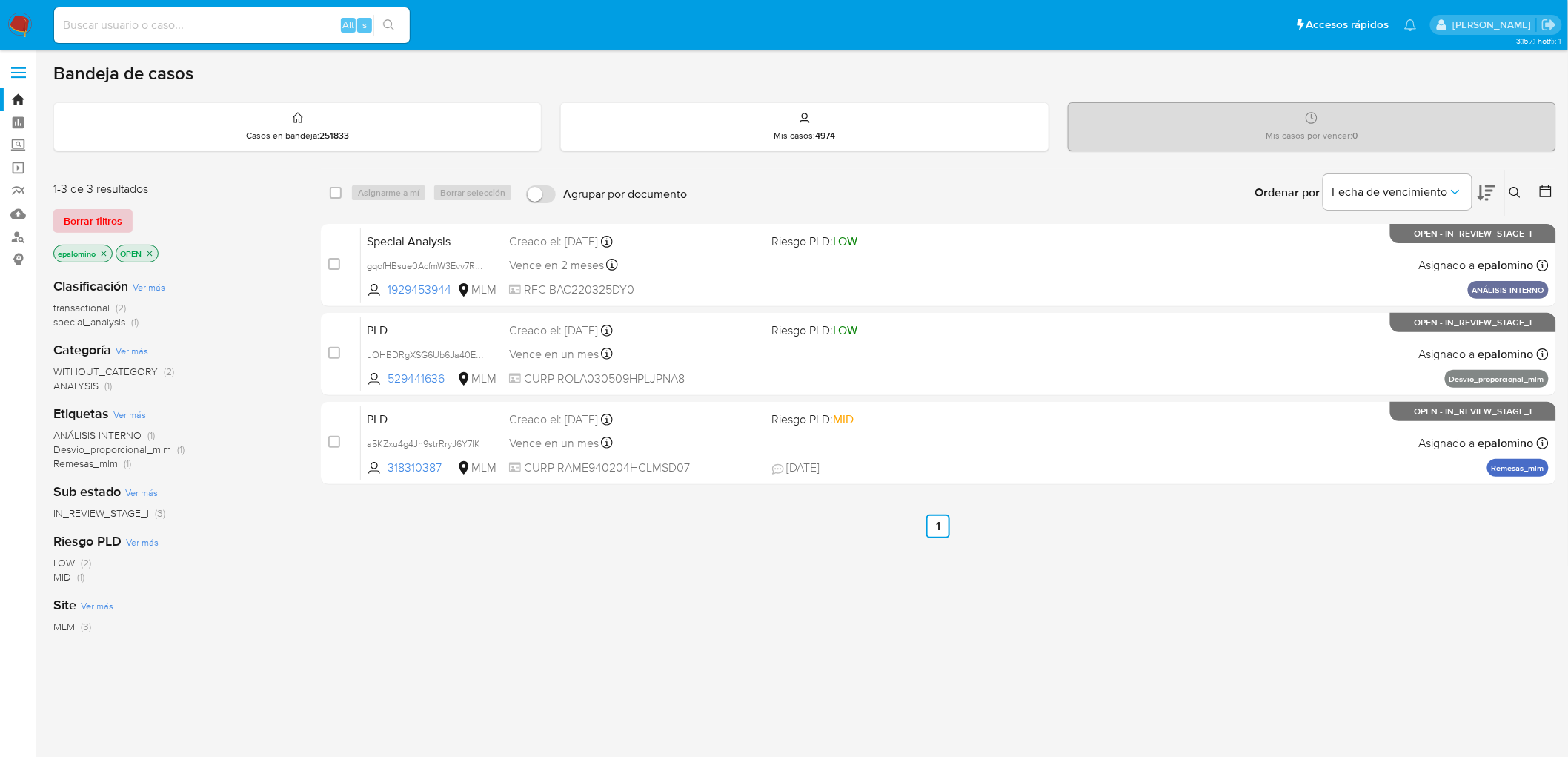
click at [83, 219] on span "Borrar filtros" at bounding box center [93, 220] width 59 height 21
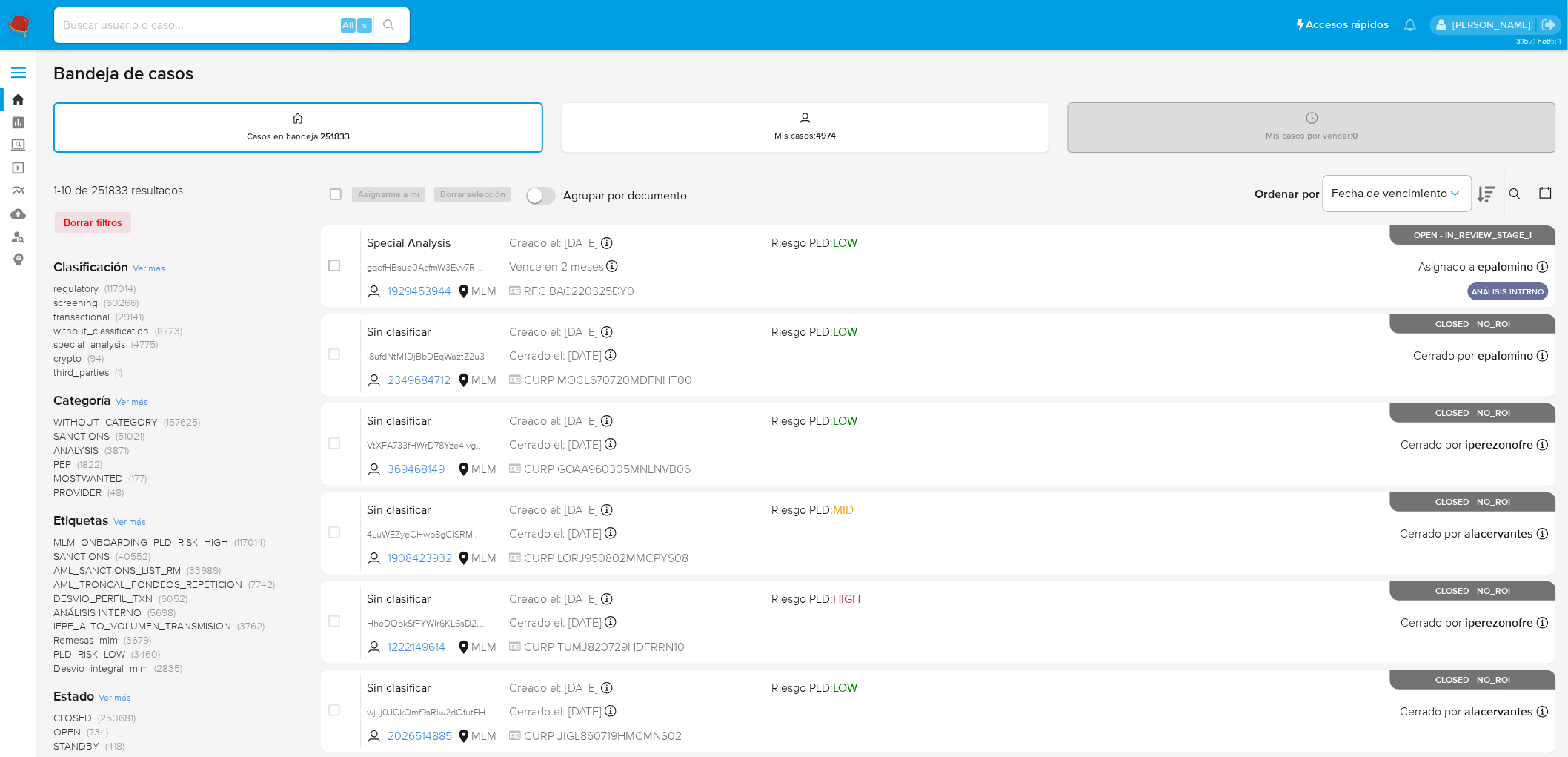
click at [13, 18] on img at bounding box center [20, 25] width 25 height 25
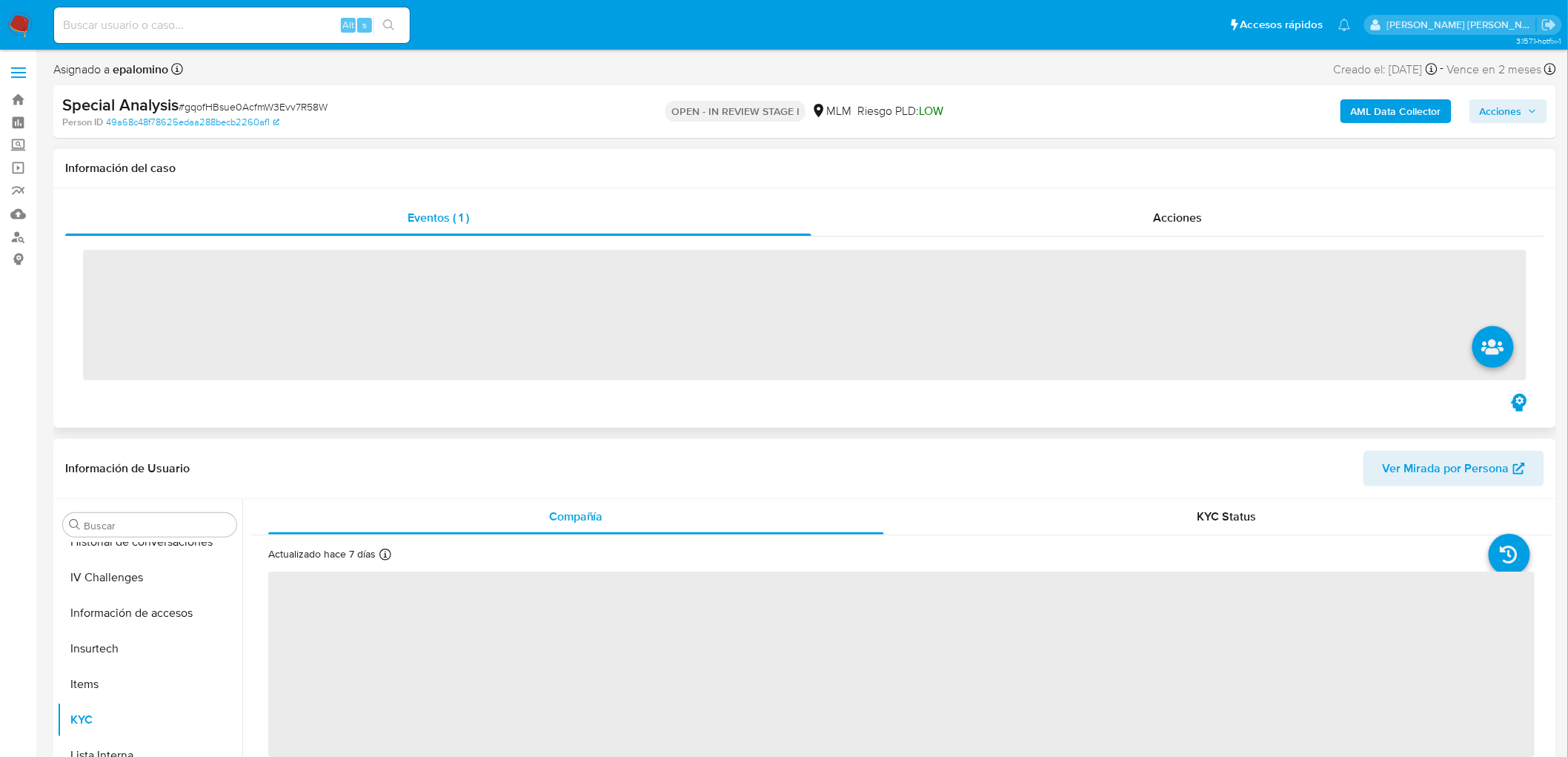
scroll to position [625, 0]
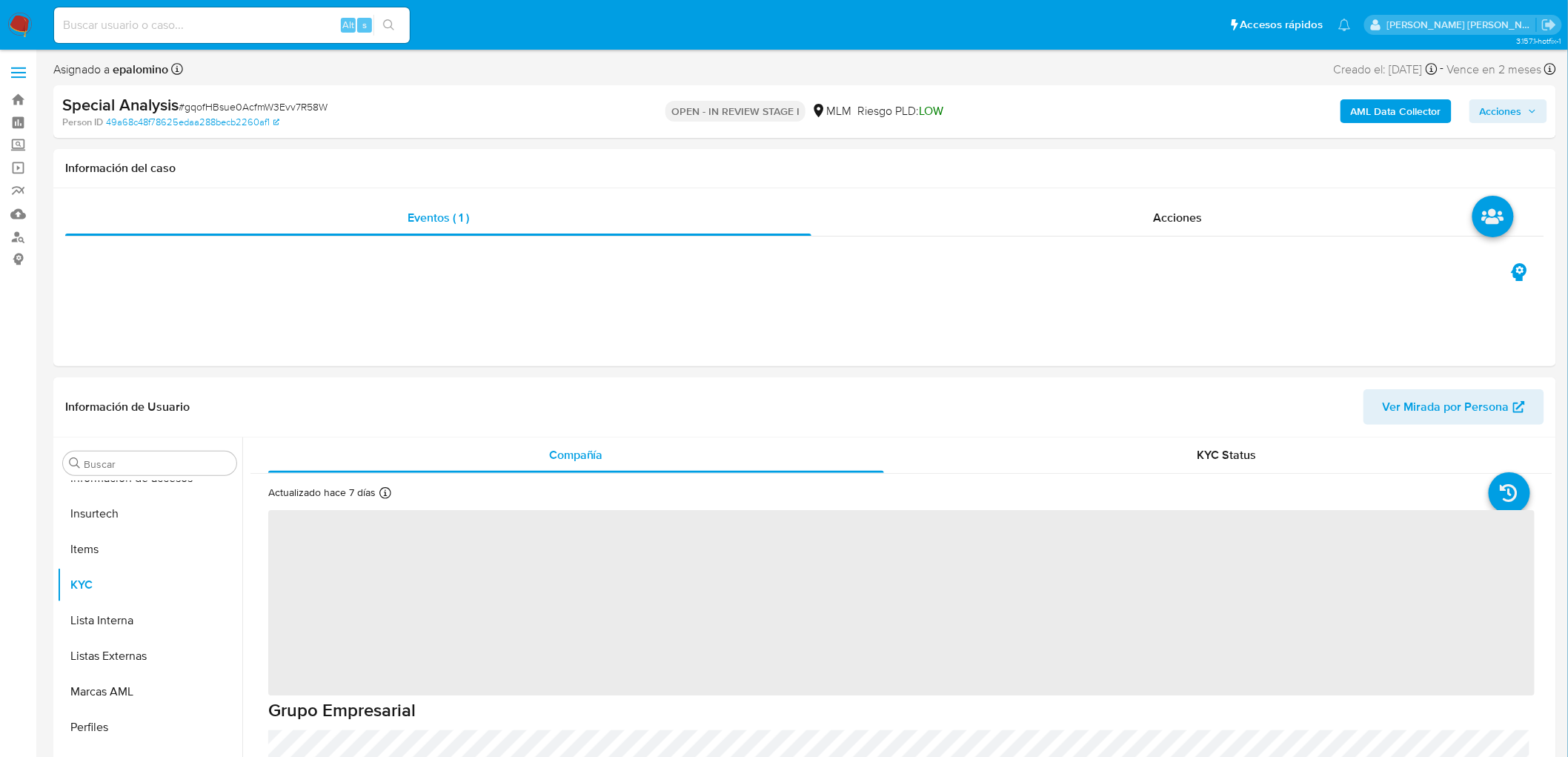
click at [301, 105] on span "# gqofHBsue0AcfmW3Evv7R58W" at bounding box center [253, 106] width 149 height 15
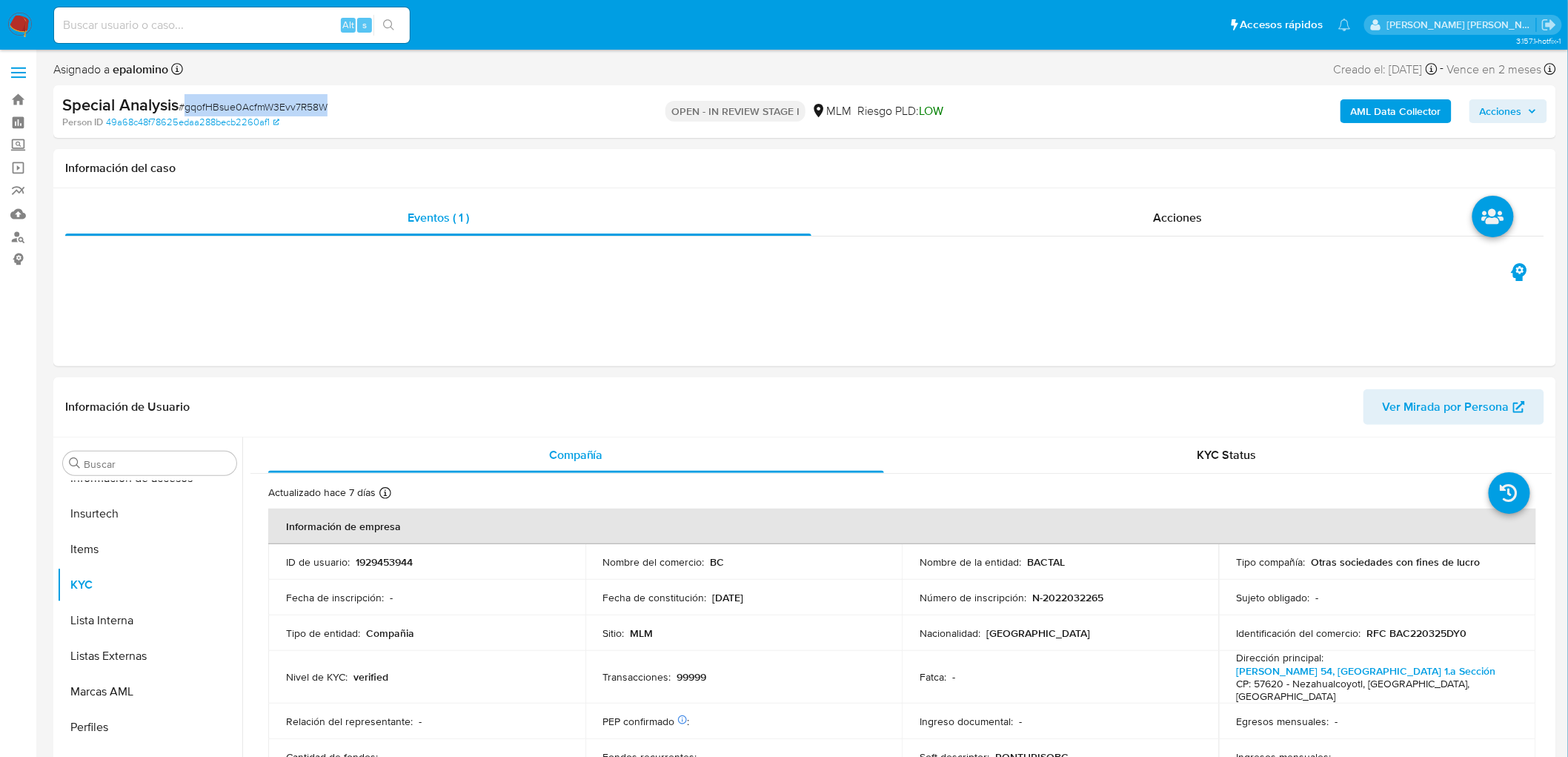
copy span "gqofHBsue0AcfmW3Evv7R58W"
select select "10"
click at [385, 574] on td "ID de usuario : 1929453944" at bounding box center [426, 562] width 317 height 36
click at [381, 565] on p "1929453944" at bounding box center [383, 562] width 57 height 14
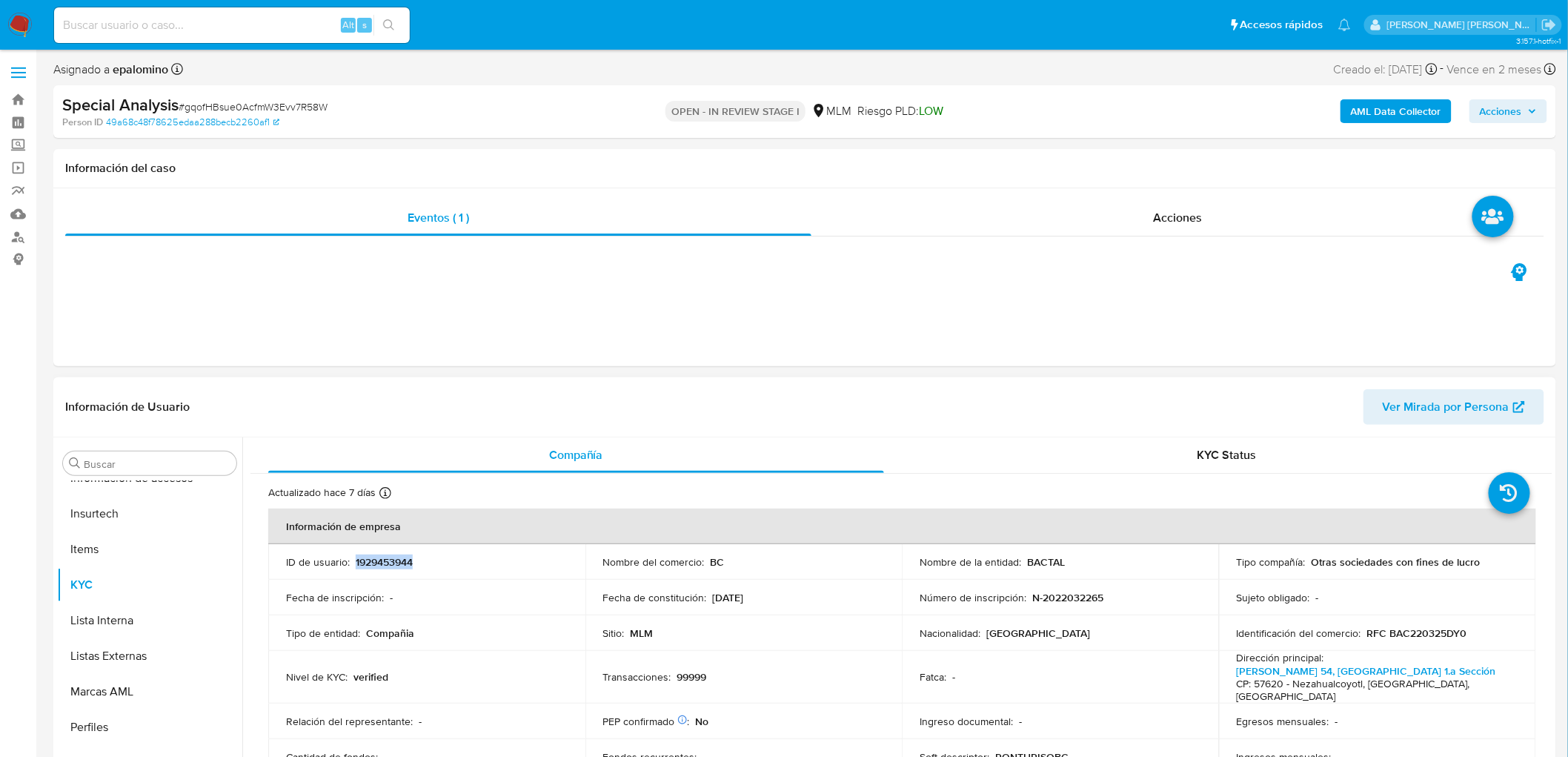
copy p "1929453944"
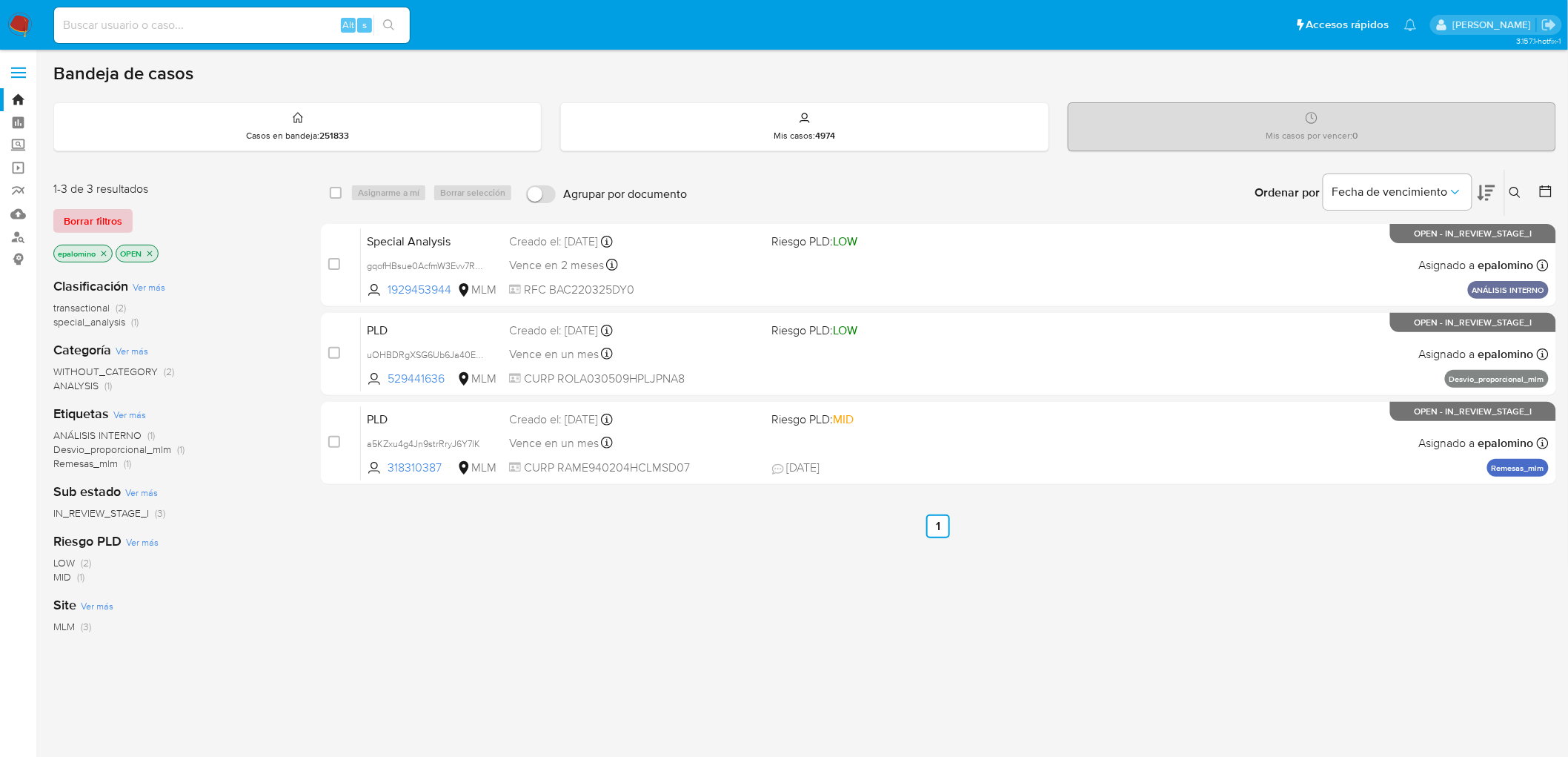
click at [97, 216] on span "Borrar filtros" at bounding box center [93, 220] width 59 height 21
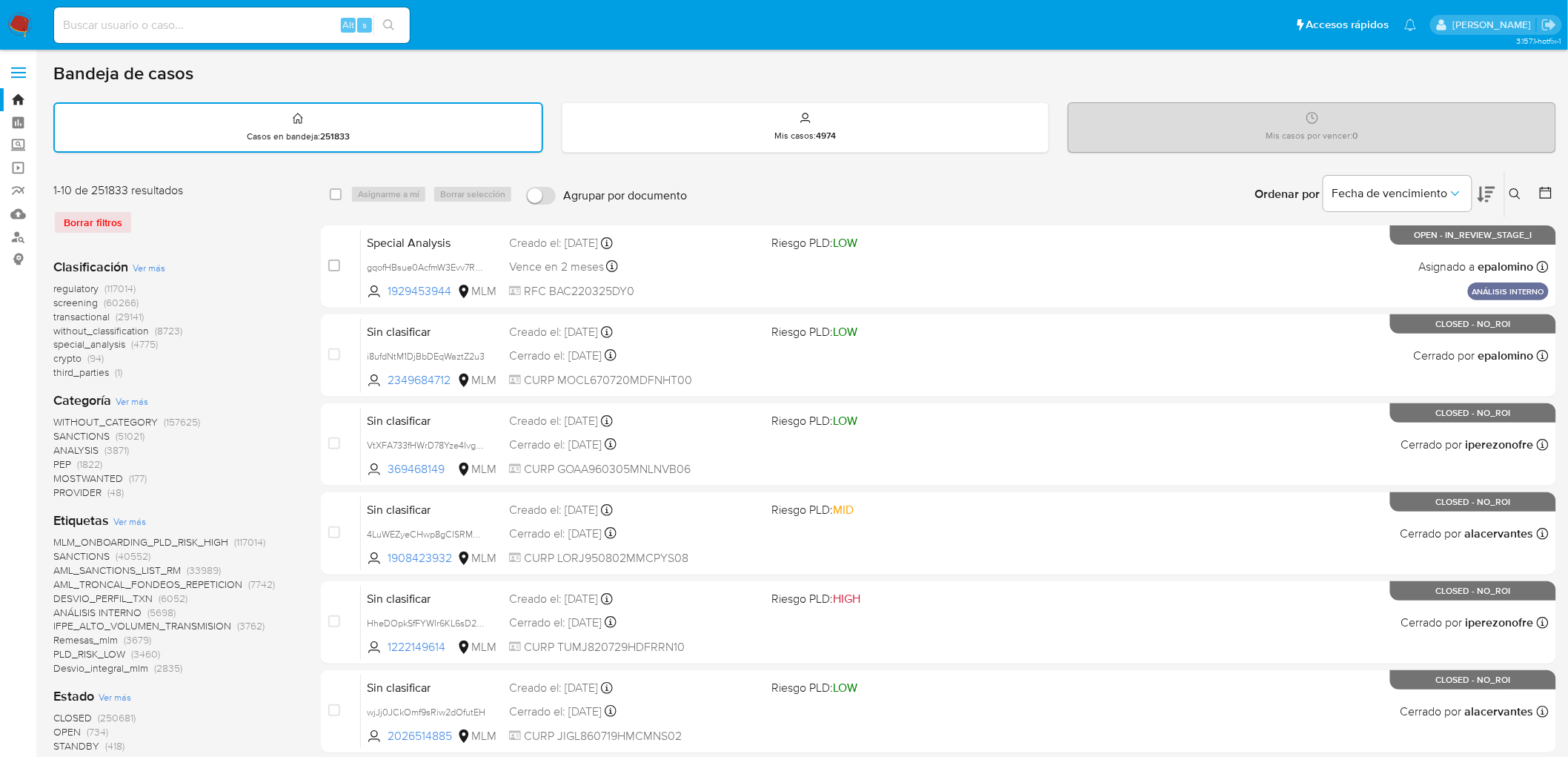
click at [20, 32] on img at bounding box center [20, 25] width 25 height 25
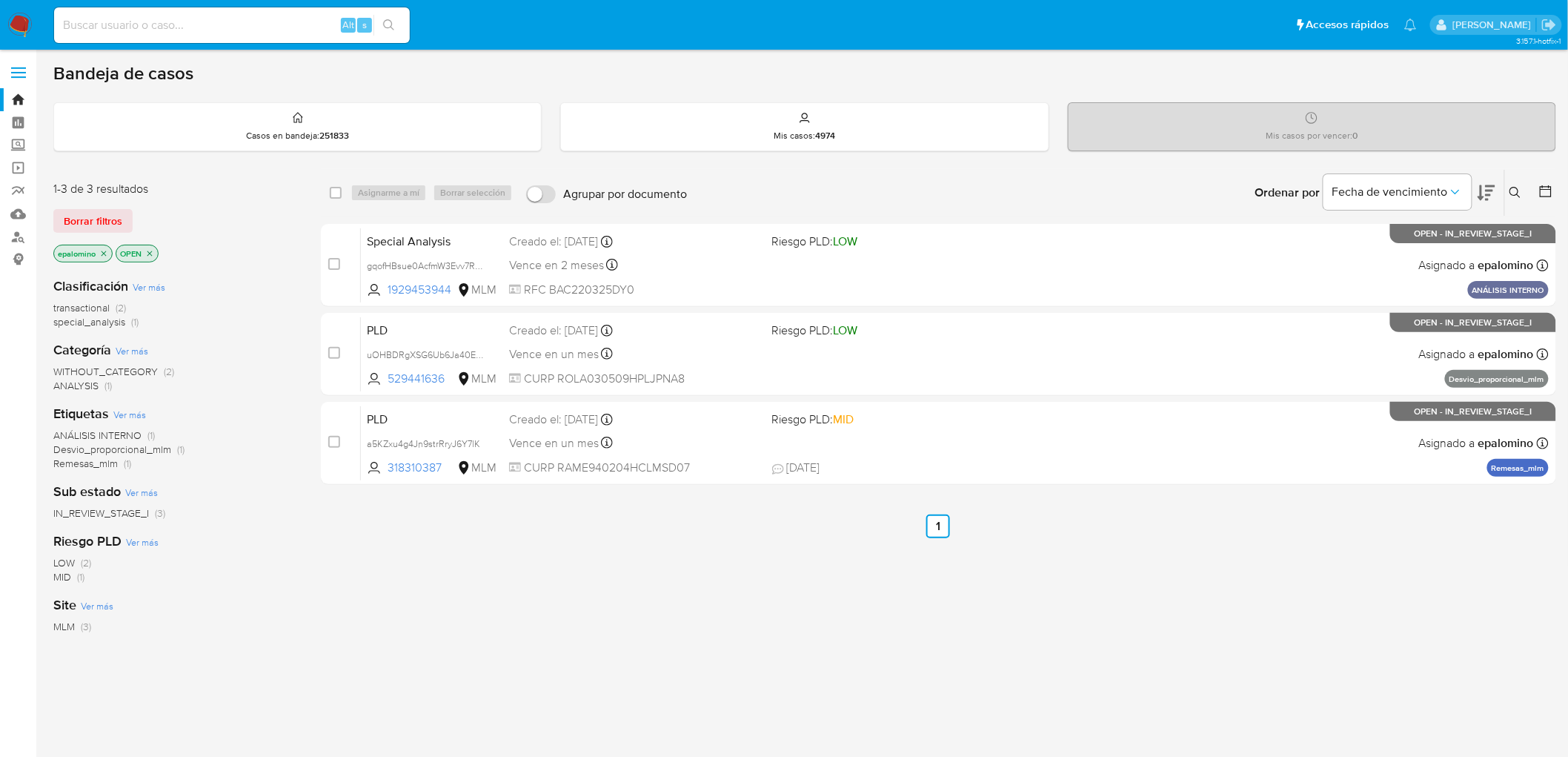
drag, startPoint x: 90, startPoint y: 224, endPoint x: 478, endPoint y: 89, distance: 410.8
click at [90, 224] on span "Borrar filtros" at bounding box center [93, 220] width 59 height 21
click at [67, 224] on span "Borrar filtros" at bounding box center [93, 220] width 59 height 21
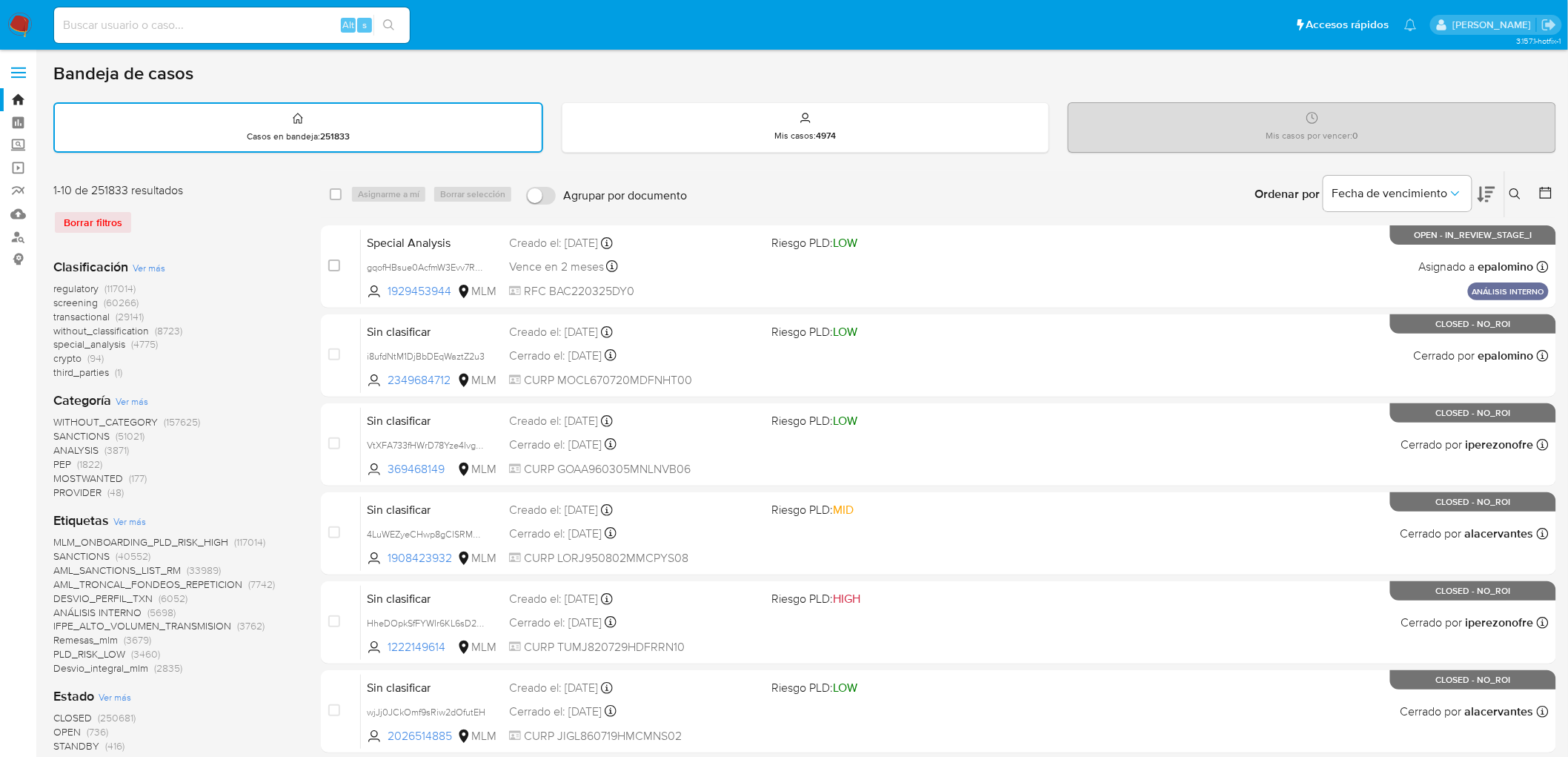
click at [27, 27] on img at bounding box center [20, 25] width 25 height 25
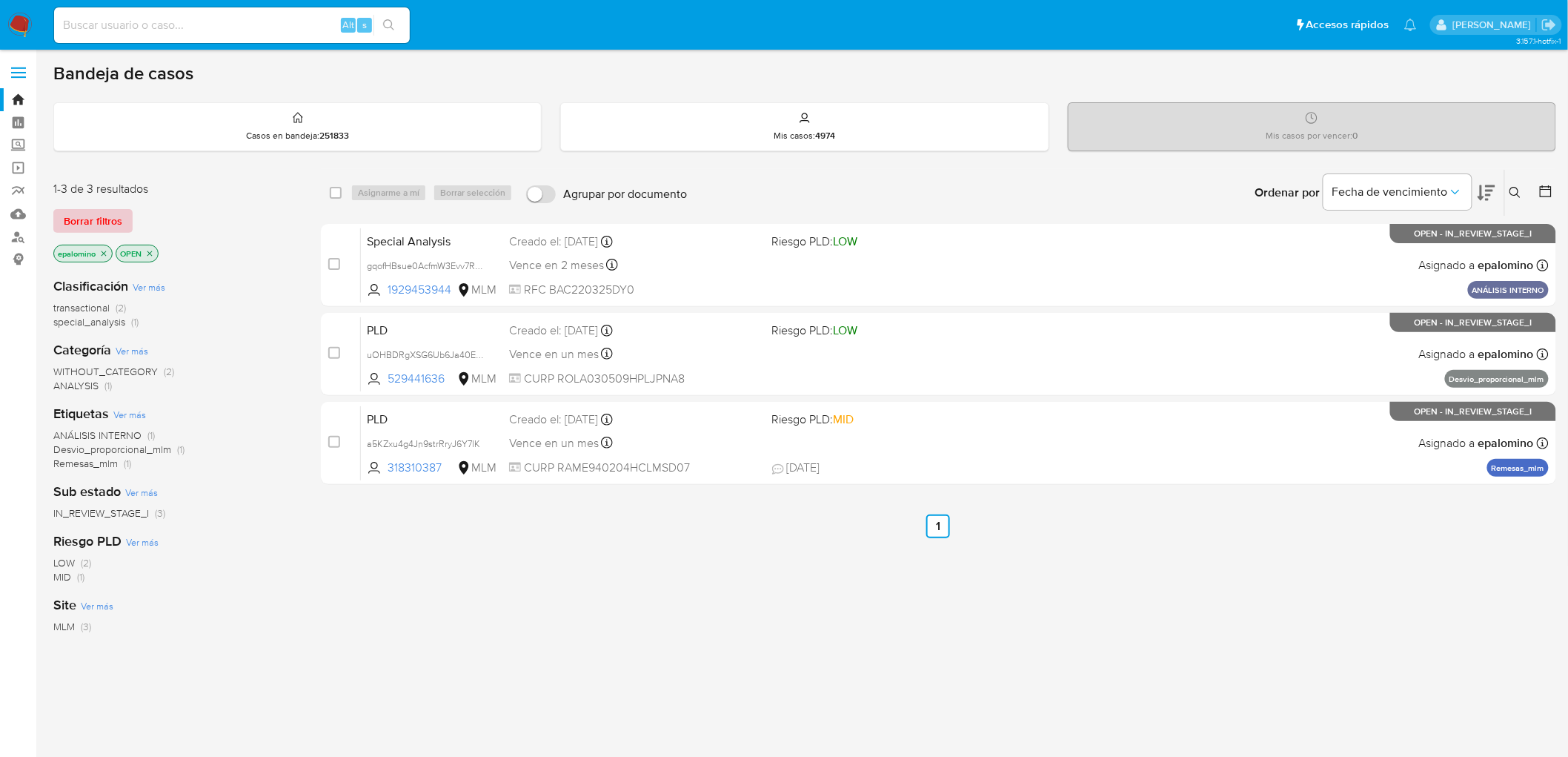
click at [85, 221] on span "Borrar filtros" at bounding box center [93, 220] width 59 height 21
